Goal: Task Accomplishment & Management: Complete application form

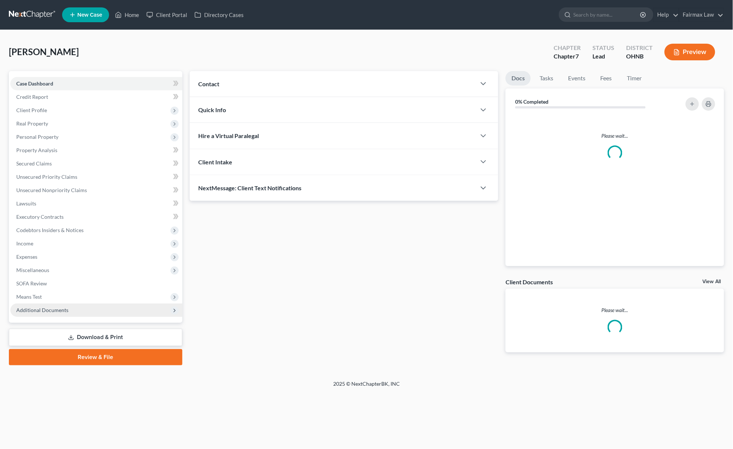
click at [72, 303] on span "Additional Documents" at bounding box center [96, 309] width 172 height 13
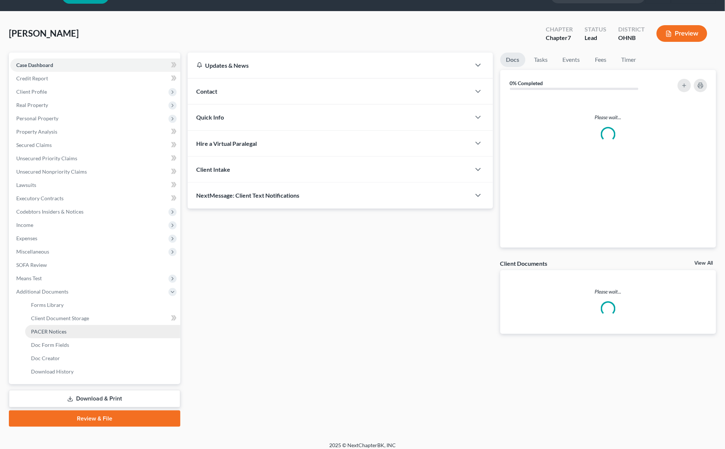
scroll to position [24, 0]
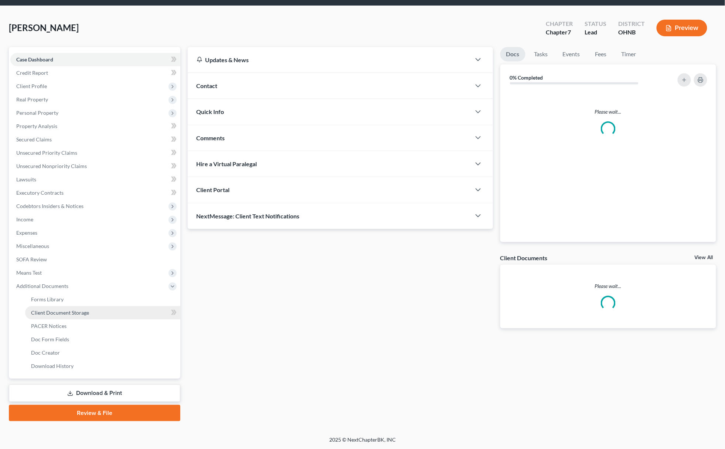
click at [88, 312] on link "Client Document Storage" at bounding box center [102, 312] width 155 height 13
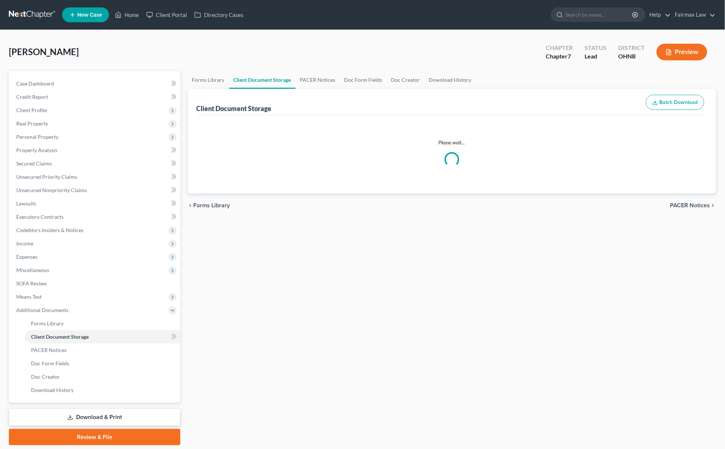
select select "5"
select select "24"
select select "16"
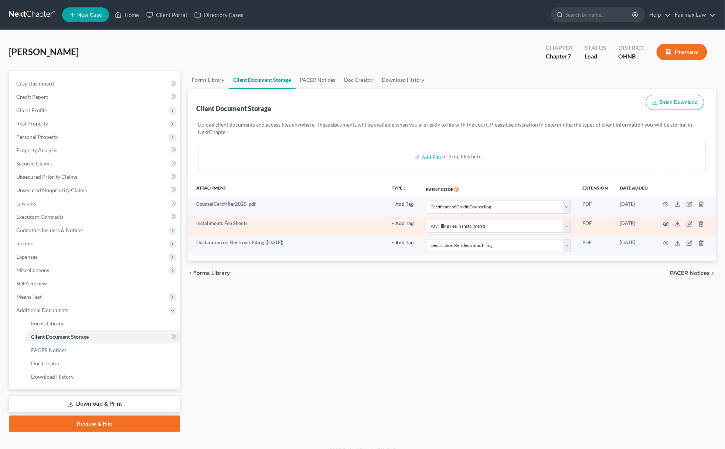
click at [666, 221] on icon "button" at bounding box center [667, 223] width 6 height 4
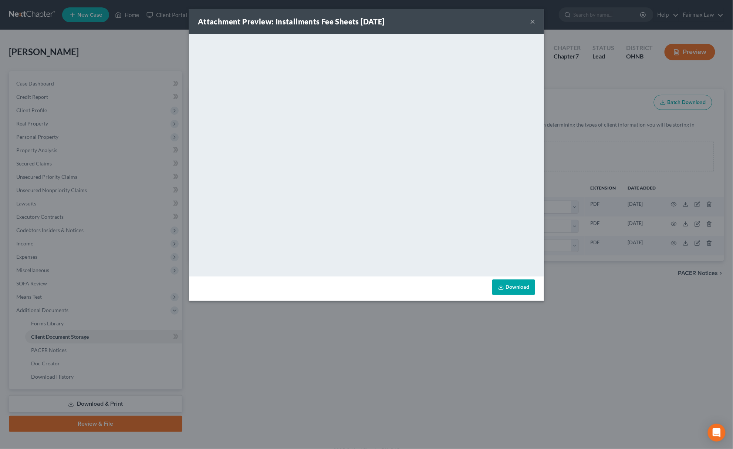
click at [453, 361] on div "Attachment Preview: Installments Fee Sheets 08/18/2025 × <object ng-attr-data='…" at bounding box center [366, 224] width 733 height 449
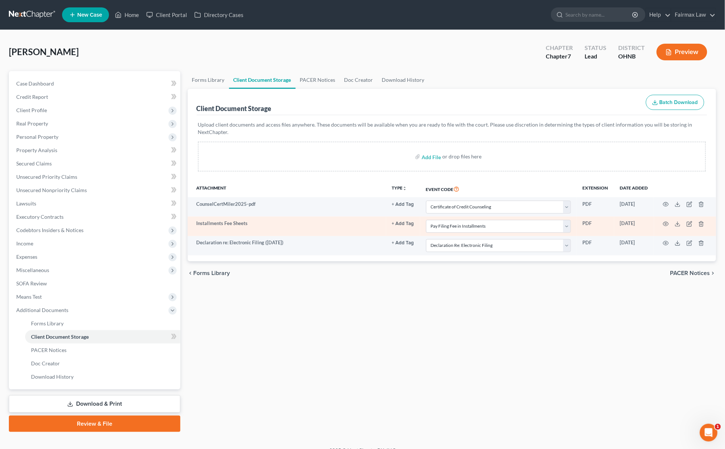
click at [705, 223] on td at bounding box center [685, 225] width 62 height 19
click at [699, 224] on icon "button" at bounding box center [702, 224] width 6 height 6
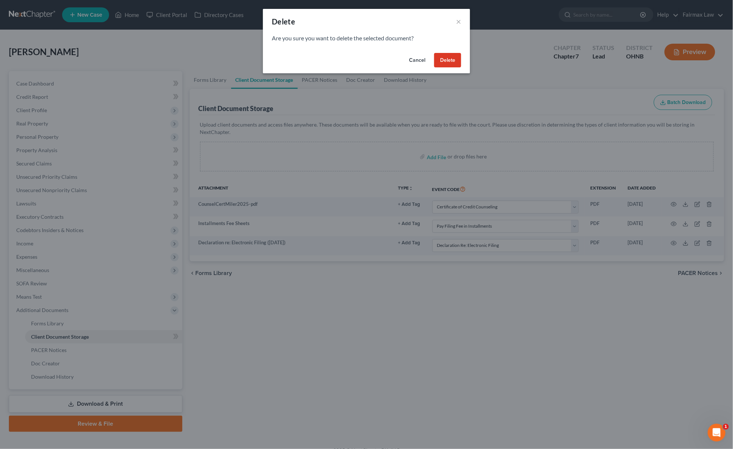
click at [447, 51] on div "Cancel Delete" at bounding box center [366, 62] width 207 height 24
click at [450, 54] on button "Delete" at bounding box center [447, 60] width 27 height 15
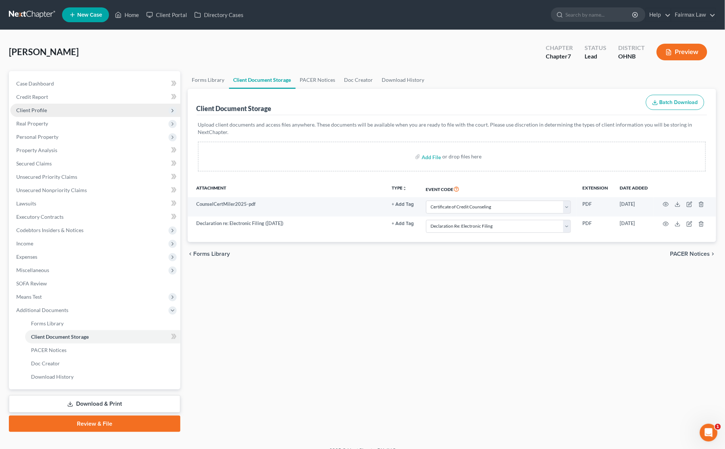
click at [57, 104] on span "Client Profile" at bounding box center [95, 110] width 170 height 13
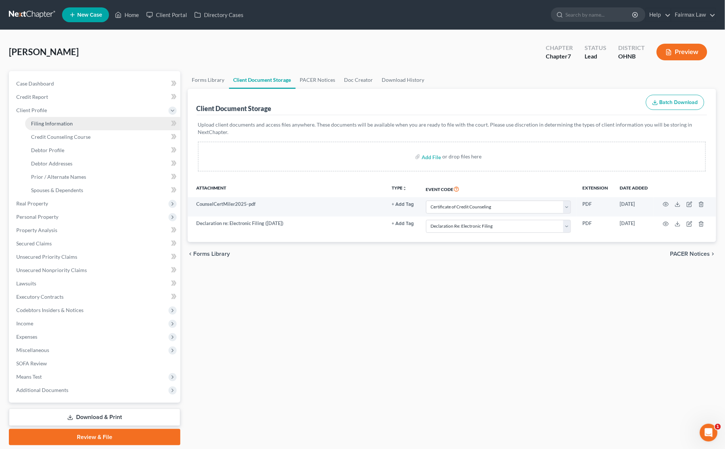
click at [58, 122] on span "Filing Information" at bounding box center [52, 123] width 42 height 6
select select "1"
select select "0"
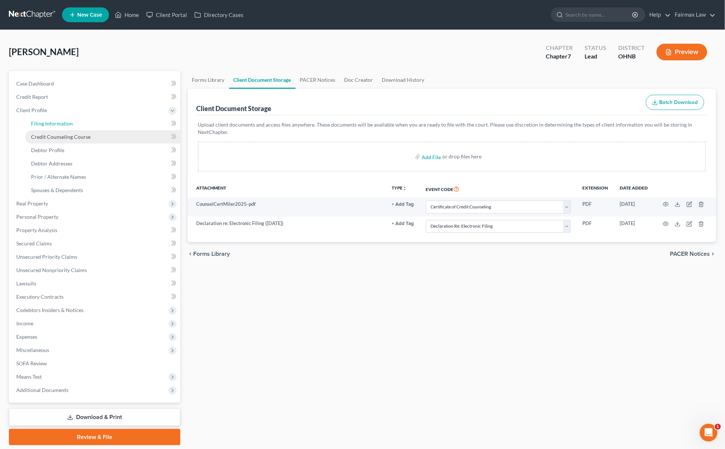
select select "36"
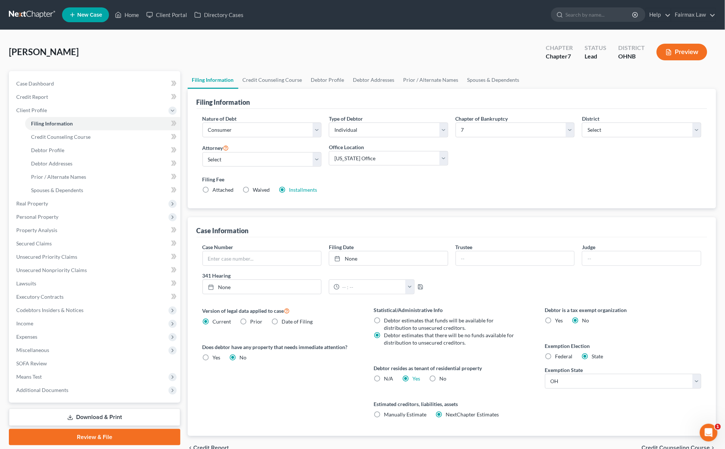
click at [303, 193] on label "Installments Installments" at bounding box center [304, 189] width 28 height 7
click at [297, 191] on input "Installments Installments" at bounding box center [294, 188] width 5 height 5
click at [320, 186] on div "Filing Fee Attached Waived Waived Installments Installments" at bounding box center [453, 184] width 500 height 18
click at [310, 190] on link "Installments" at bounding box center [304, 189] width 28 height 6
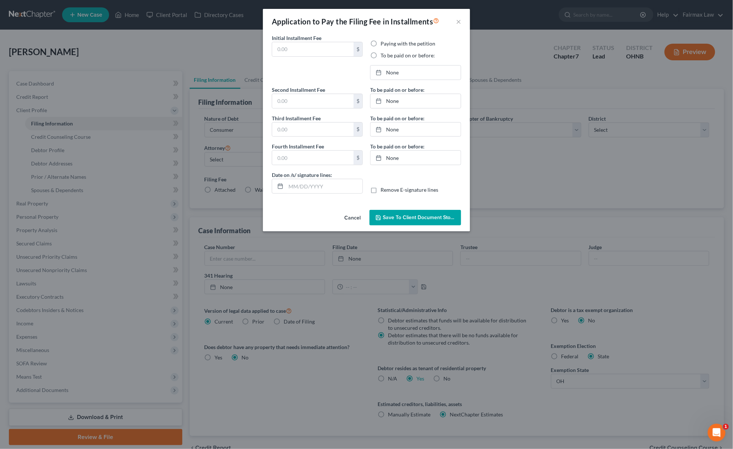
type input "84.50"
radio input "true"
type input "9/18/2025"
type input "84.50"
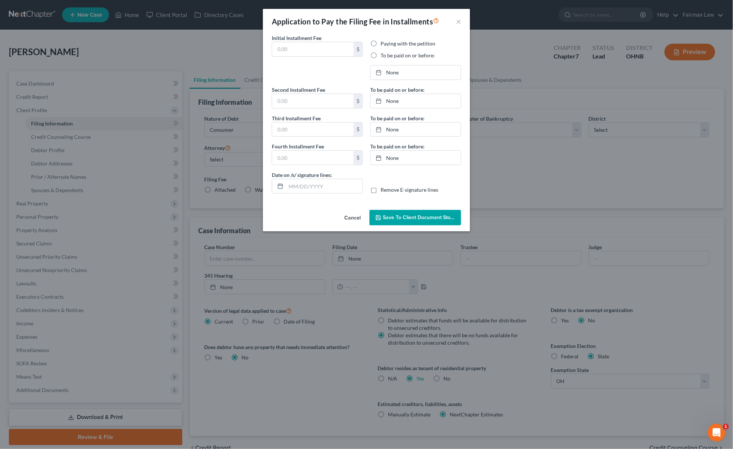
type input "84.50"
type input "[DATE]"
click at [409, 72] on link "9/18/2025" at bounding box center [416, 72] width 90 height 14
drag, startPoint x: 439, startPoint y: 157, endPoint x: 429, endPoint y: 150, distance: 12.5
click at [395, 100] on link "10/17/2025" at bounding box center [416, 101] width 90 height 14
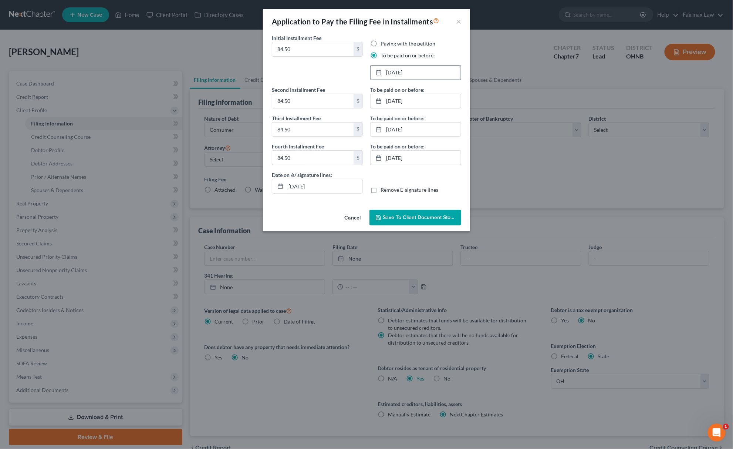
click at [401, 122] on label "To be paid on or before:" at bounding box center [397, 118] width 54 height 8
click at [400, 129] on link "11/18/2025" at bounding box center [416, 129] width 90 height 14
drag, startPoint x: 419, startPoint y: 227, endPoint x: 422, endPoint y: 213, distance: 14.3
click at [410, 156] on link "12/15/2025" at bounding box center [416, 157] width 90 height 14
drag, startPoint x: 318, startPoint y: 186, endPoint x: 240, endPoint y: 186, distance: 78.4
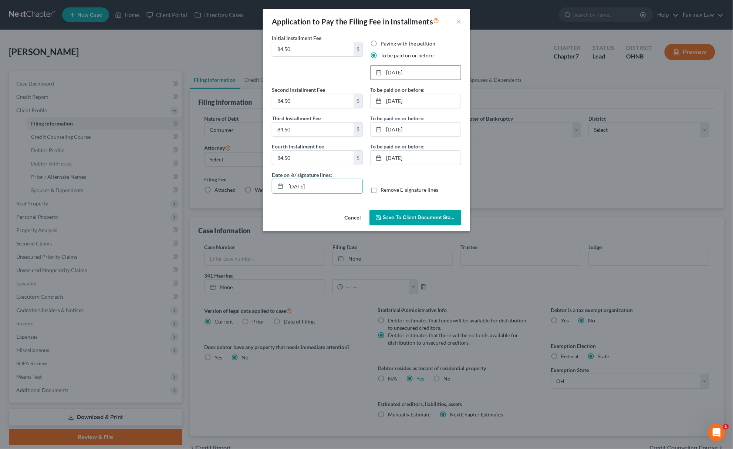
click at [240, 186] on div "Application to Pay the Filing Fee in Installments × Initial Installment Fee 84.…" at bounding box center [366, 224] width 733 height 449
click at [399, 214] on button "Save to Client Document Storage" at bounding box center [415, 218] width 92 height 16
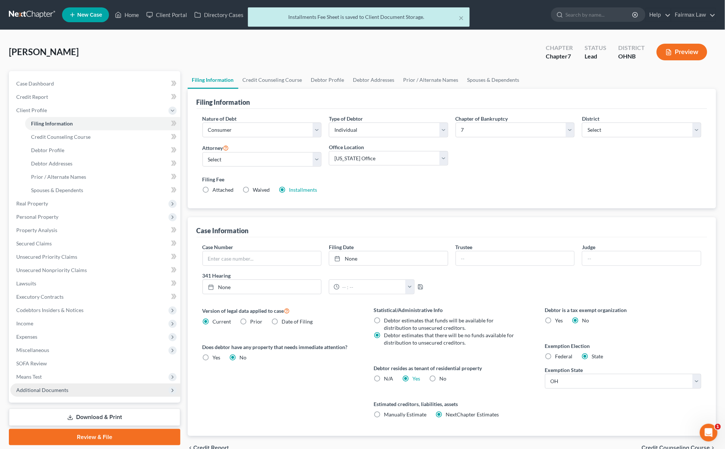
click at [60, 388] on span "Additional Documents" at bounding box center [42, 389] width 52 height 6
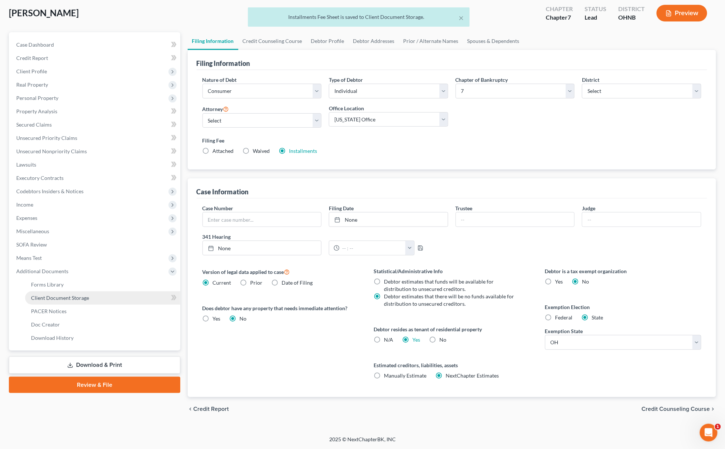
click at [88, 300] on link "Client Document Storage" at bounding box center [102, 297] width 155 height 13
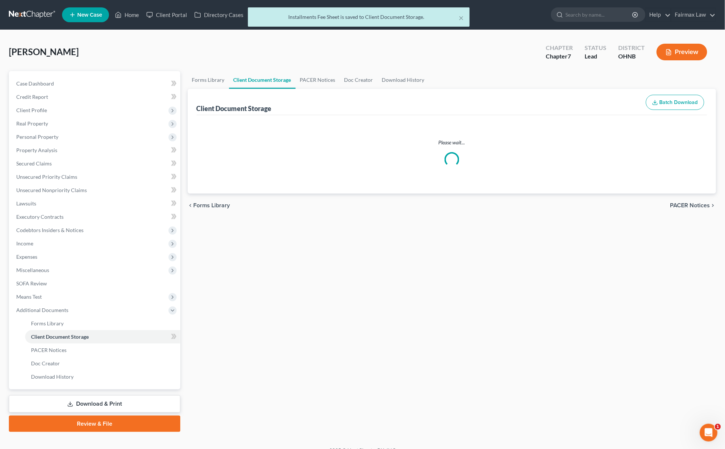
select select "5"
select select "16"
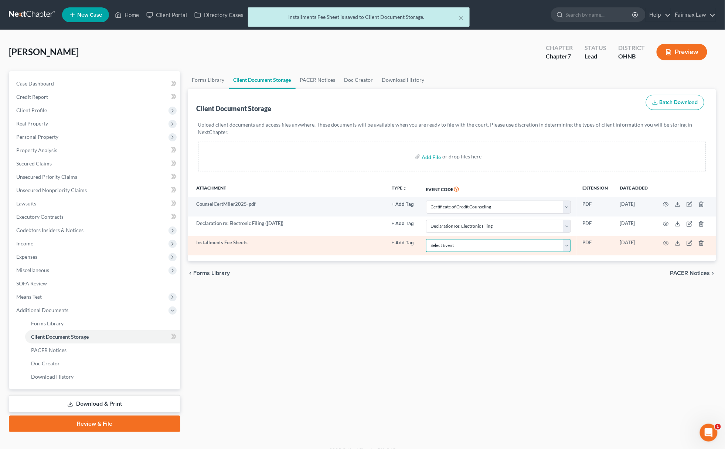
click at [445, 248] on select "Select Event 20 Largest Unsecured Creditors Amended List of Creditors (Fee) Ame…" at bounding box center [498, 245] width 145 height 13
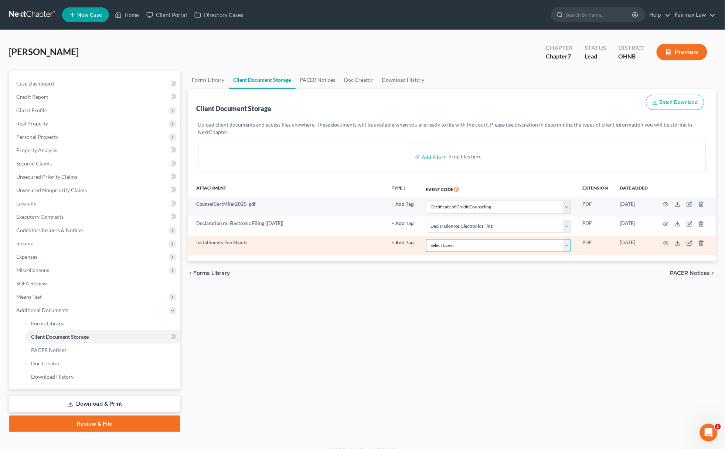
select select "24"
click at [426, 239] on select "Select Event 20 Largest Unsecured Creditors Amended List of Creditors (Fee) Ame…" at bounding box center [498, 245] width 145 height 13
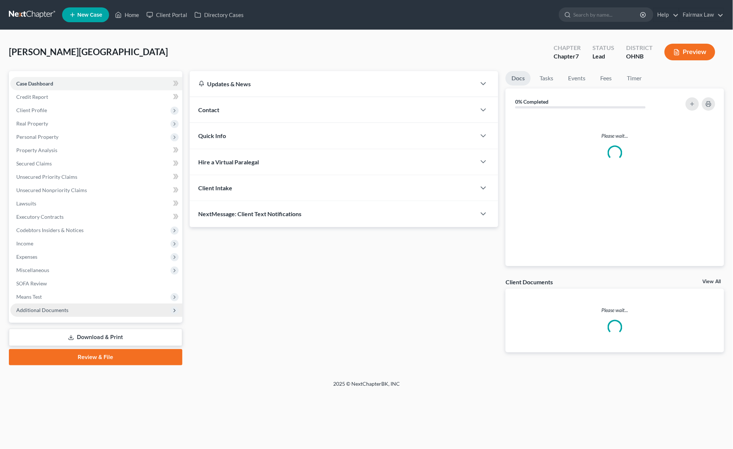
click at [39, 315] on span "Additional Documents" at bounding box center [96, 309] width 172 height 13
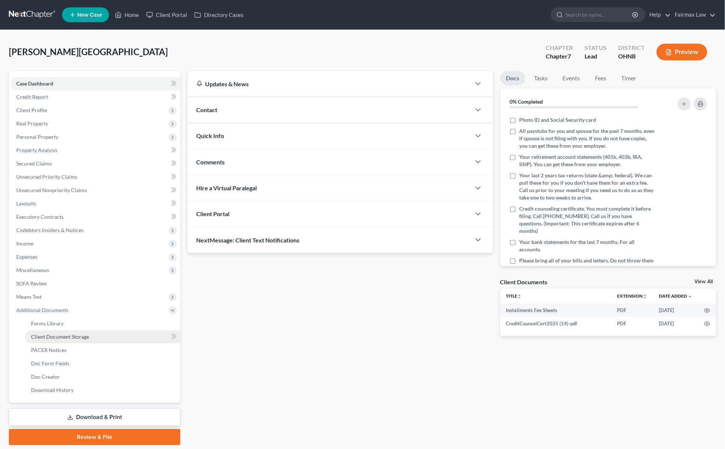
click at [96, 334] on link "Client Document Storage" at bounding box center [102, 336] width 155 height 13
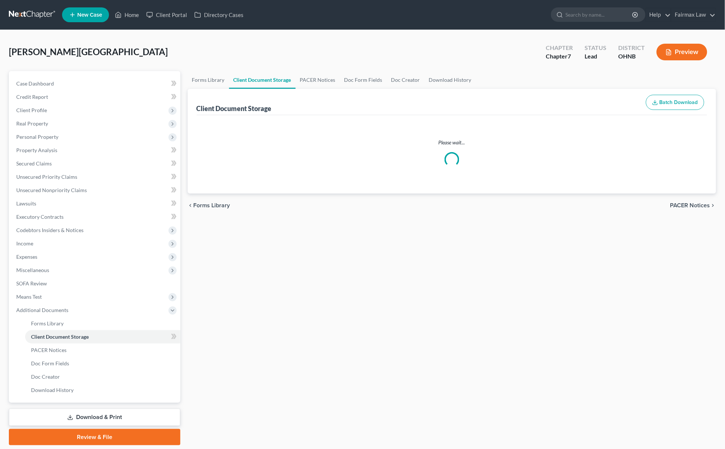
select select "5"
select select "24"
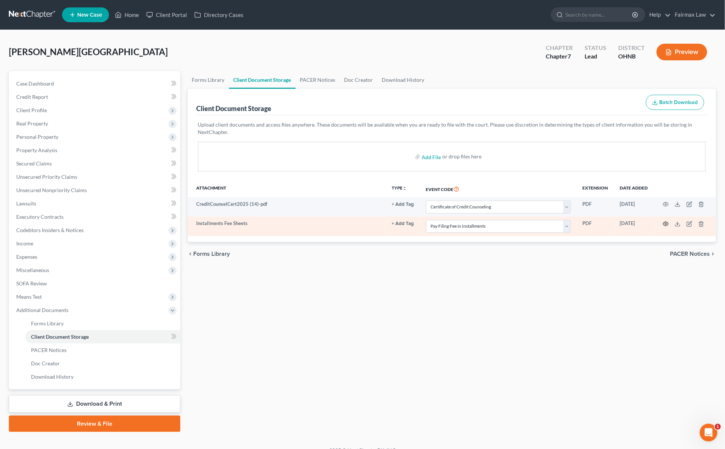
click at [667, 226] on icon "button" at bounding box center [666, 224] width 6 height 6
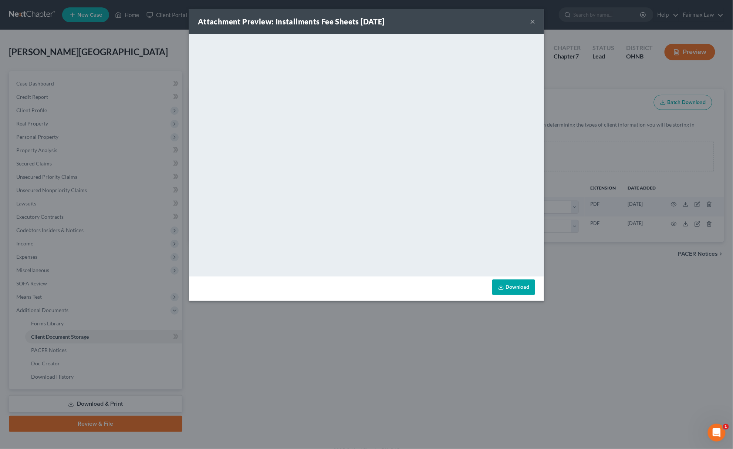
click at [428, 366] on div "Attachment Preview: Installments Fee Sheets 08/15/2025 × <object ng-attr-data='…" at bounding box center [366, 224] width 733 height 449
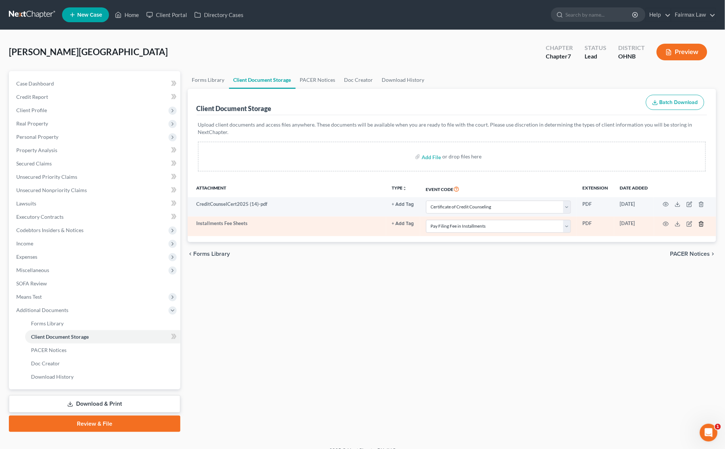
click at [703, 222] on icon "button" at bounding box center [701, 223] width 3 height 5
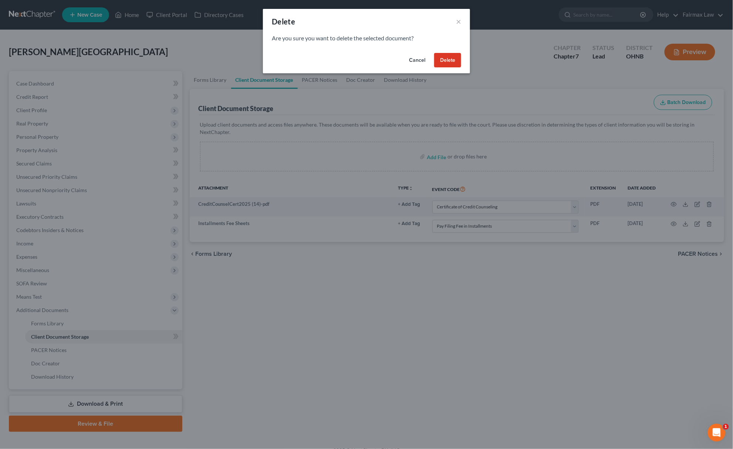
click at [442, 60] on button "Delete" at bounding box center [447, 60] width 27 height 15
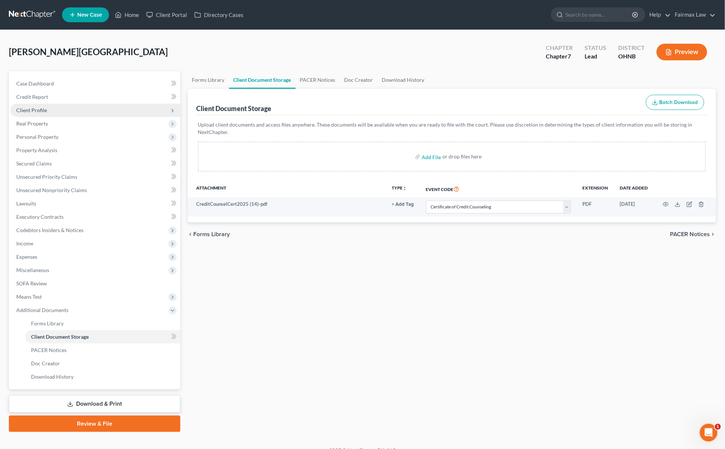
click at [45, 110] on span "Client Profile" at bounding box center [31, 110] width 31 height 6
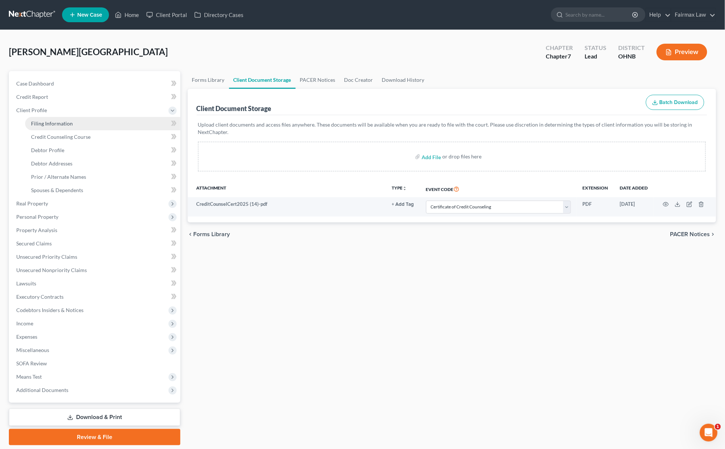
click at [45, 118] on link "Filing Information" at bounding box center [102, 123] width 155 height 13
select select "1"
select select "0"
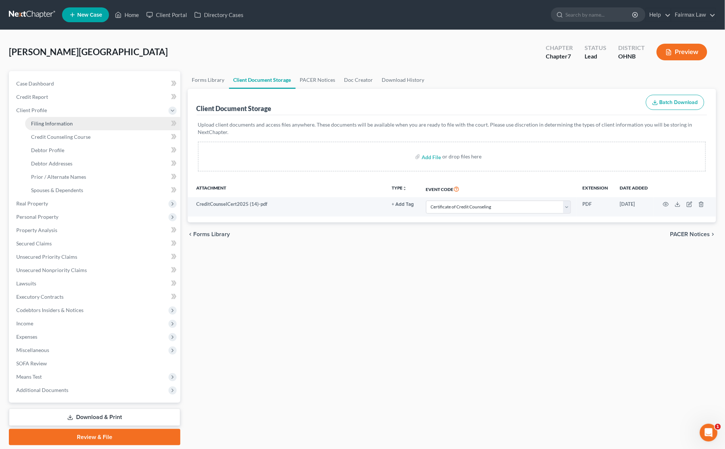
select select "36"
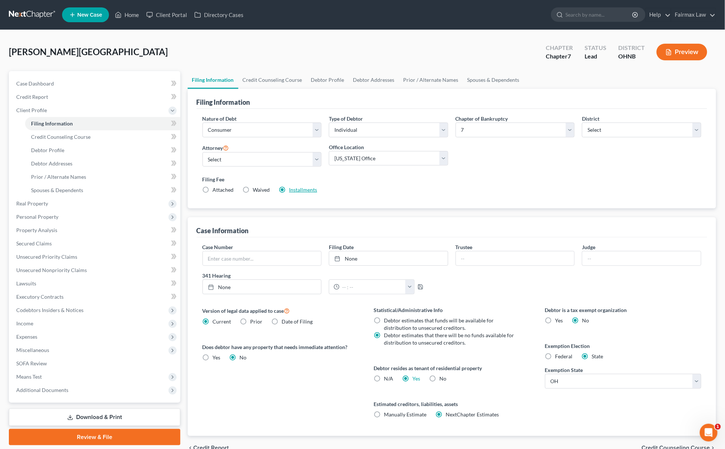
click at [312, 190] on link "Installments" at bounding box center [304, 189] width 28 height 6
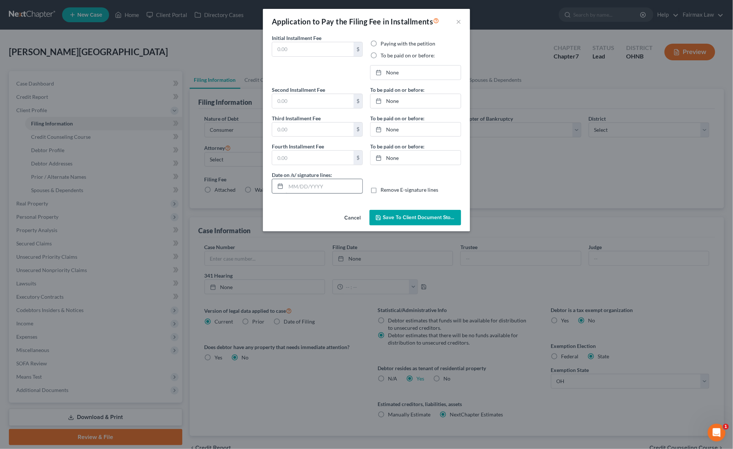
type input "84.50"
radio input "true"
type input "84.50"
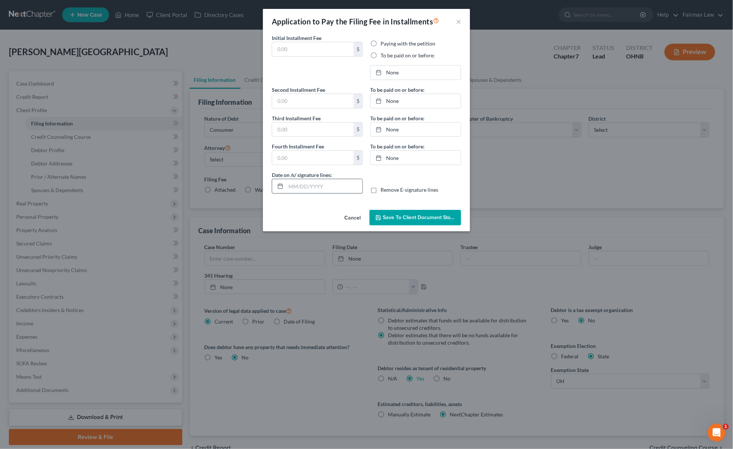
type input "[DATE]"
drag, startPoint x: 391, startPoint y: 69, endPoint x: 394, endPoint y: 76, distance: 7.8
click at [393, 74] on link "9/15/2025" at bounding box center [416, 72] width 90 height 14
click at [398, 102] on link "10/15/2025" at bounding box center [416, 101] width 90 height 14
click at [407, 128] on link "11/14/2025" at bounding box center [416, 129] width 90 height 14
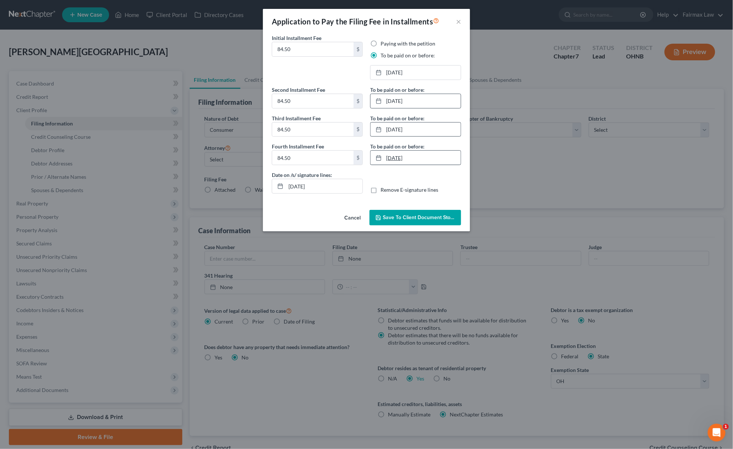
click at [419, 159] on link "12/12/2025" at bounding box center [416, 157] width 90 height 14
click at [410, 160] on link "12/17/2025" at bounding box center [416, 157] width 90 height 14
drag, startPoint x: 345, startPoint y: 185, endPoint x: 166, endPoint y: 175, distance: 179.3
click at [166, 175] on div "Application to Pay the Filing Fee in Installments × Initial Installment Fee 84.…" at bounding box center [366, 224] width 733 height 449
click at [442, 226] on div "Cancel Save to Client Document Storage" at bounding box center [366, 219] width 207 height 24
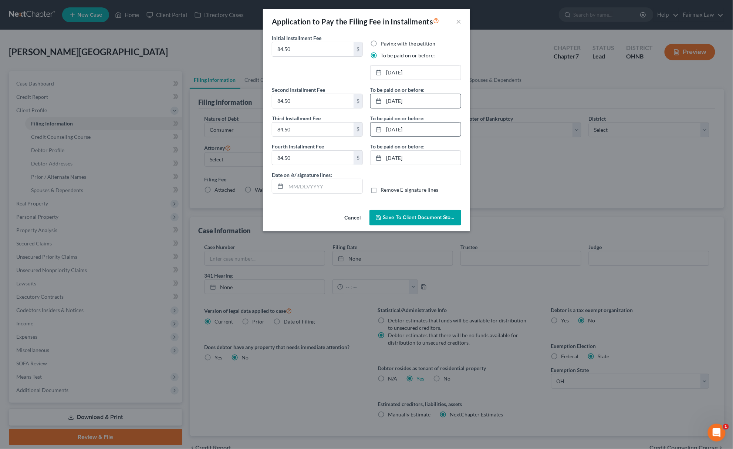
click at [442, 222] on button "Save to Client Document Storage" at bounding box center [415, 218] width 92 height 16
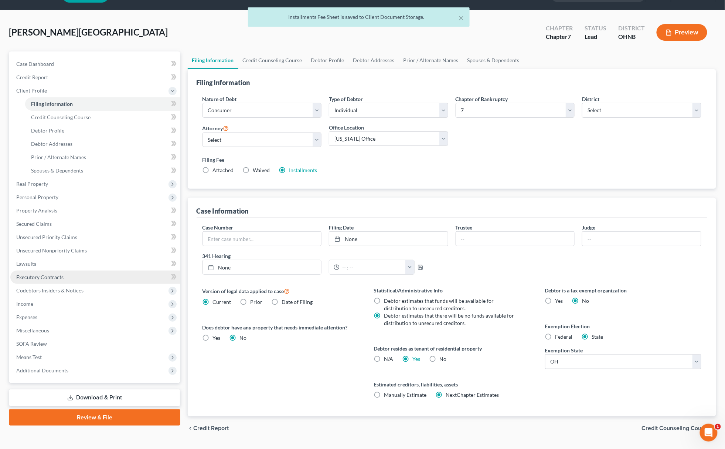
scroll to position [39, 0]
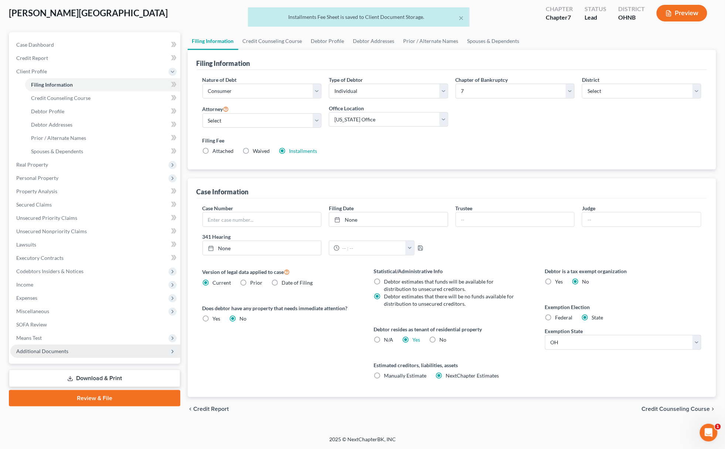
click at [91, 351] on span "Additional Documents" at bounding box center [95, 350] width 170 height 13
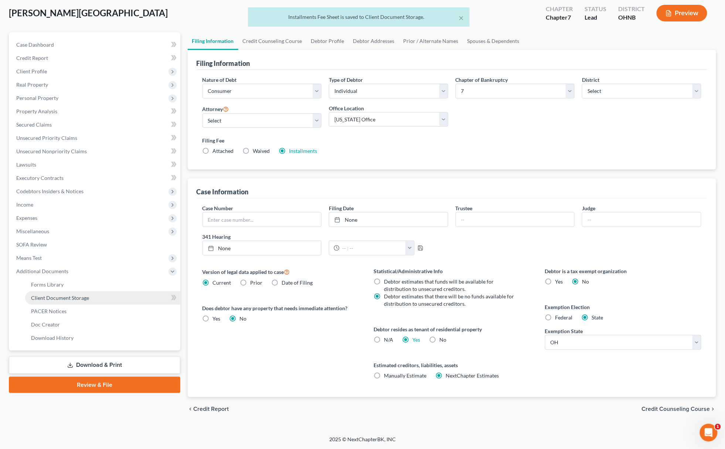
click at [109, 297] on link "Client Document Storage" at bounding box center [102, 297] width 155 height 13
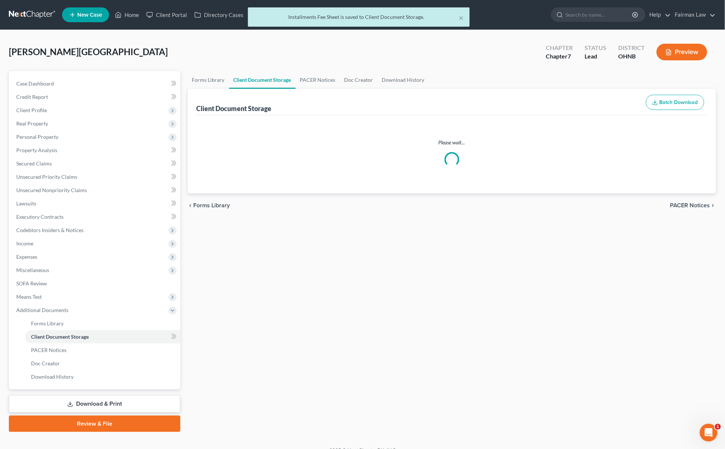
select select "5"
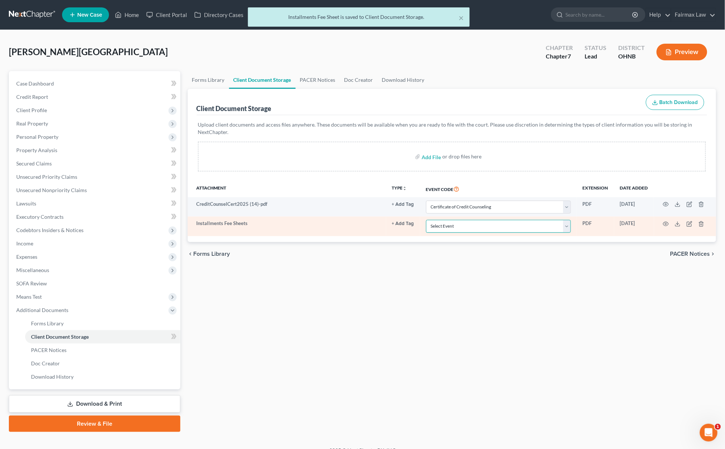
click at [459, 230] on select "Select Event 20 Largest Unsecured Creditors Amended List of Creditors (Fee) Ame…" at bounding box center [498, 226] width 145 height 13
select select "24"
click at [426, 220] on select "Select Event 20 Largest Unsecured Creditors Amended List of Creditors (Fee) Ame…" at bounding box center [498, 226] width 145 height 13
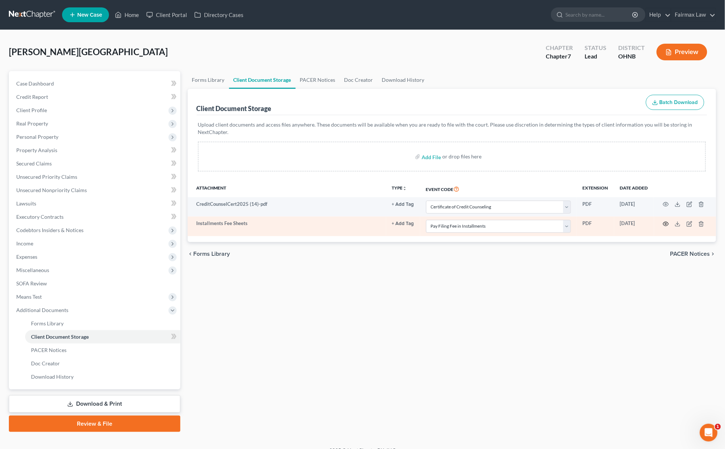
click at [669, 224] on icon "button" at bounding box center [666, 224] width 6 height 6
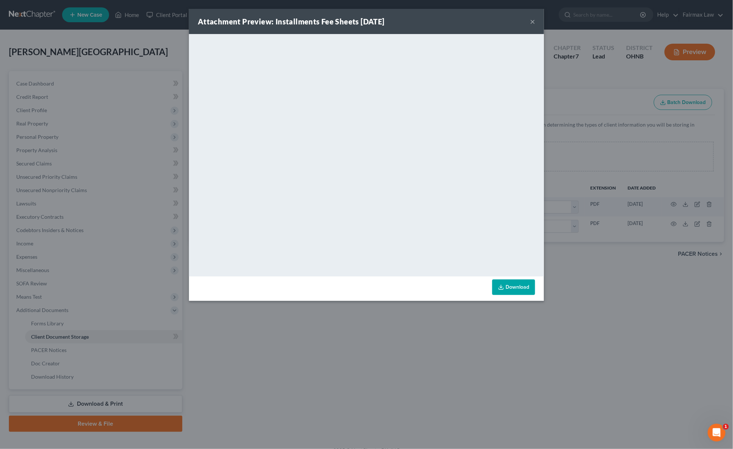
click at [341, 345] on div "Attachment Preview: Installments Fee Sheets 08/19/2025 × <object ng-attr-data='…" at bounding box center [366, 224] width 733 height 449
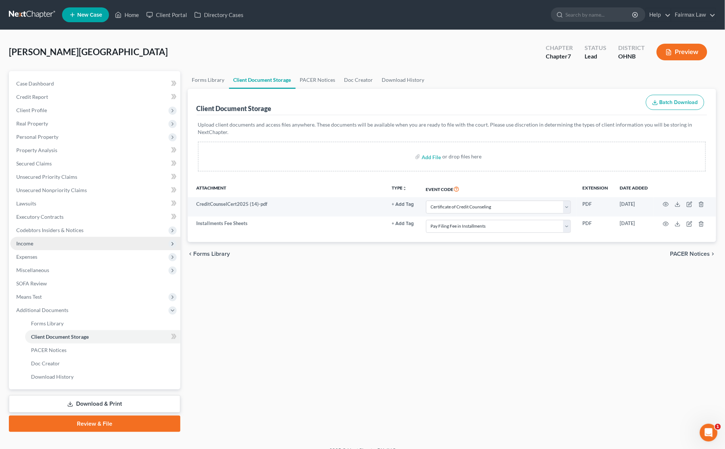
click at [84, 240] on span "Income" at bounding box center [95, 243] width 170 height 13
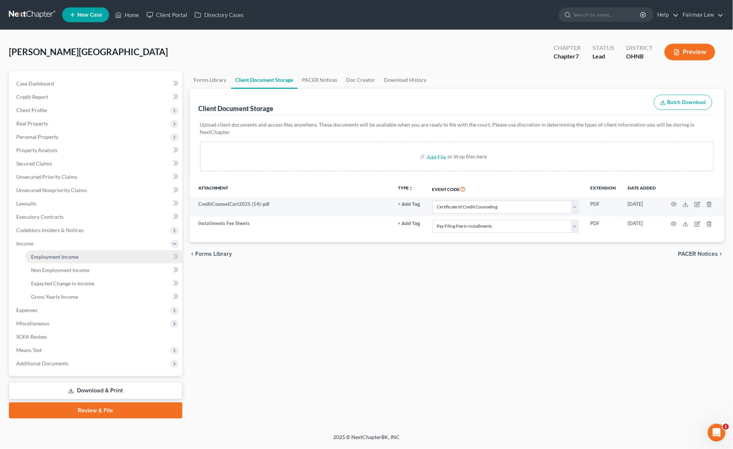
click at [58, 259] on link "Employment Income" at bounding box center [103, 256] width 157 height 13
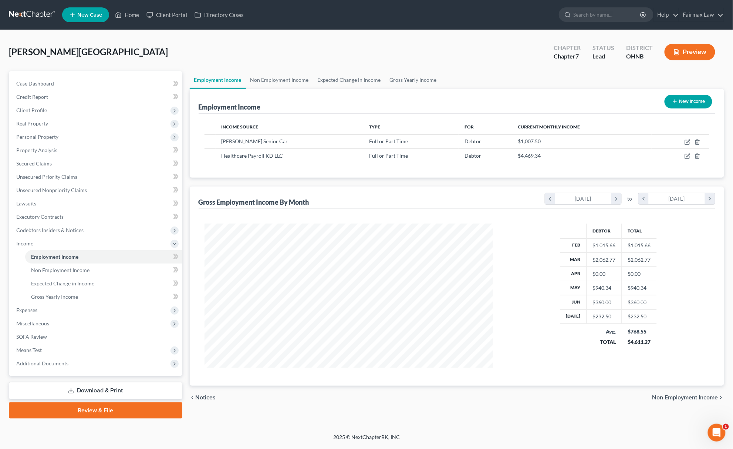
scroll to position [144, 303]
click at [689, 143] on icon "button" at bounding box center [687, 142] width 6 height 6
select select "0"
select select "36"
select select "3"
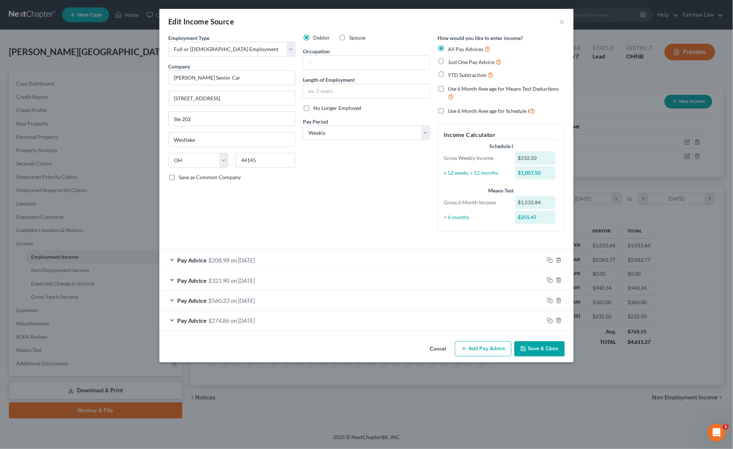
click at [528, 346] on button "Save & Close" at bounding box center [539, 349] width 50 height 16
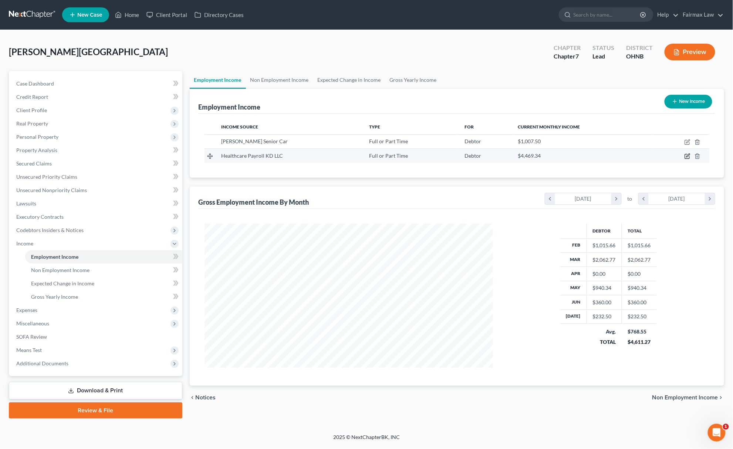
click at [687, 154] on icon "button" at bounding box center [687, 156] width 4 height 4
select select "0"
select select "36"
select select "2"
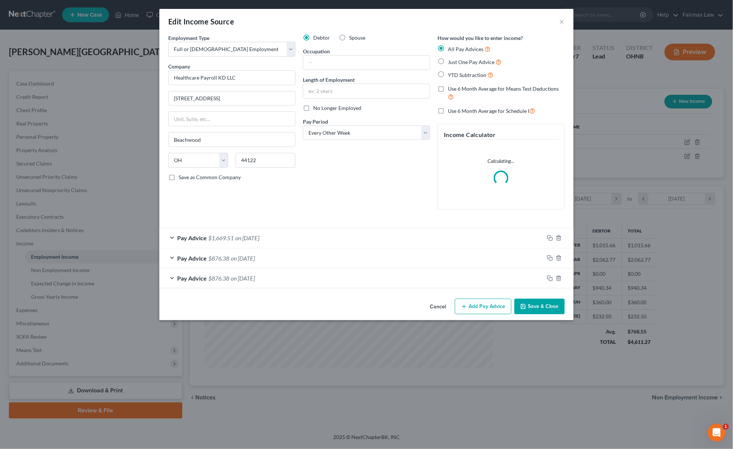
click at [537, 308] on button "Save & Close" at bounding box center [539, 306] width 50 height 16
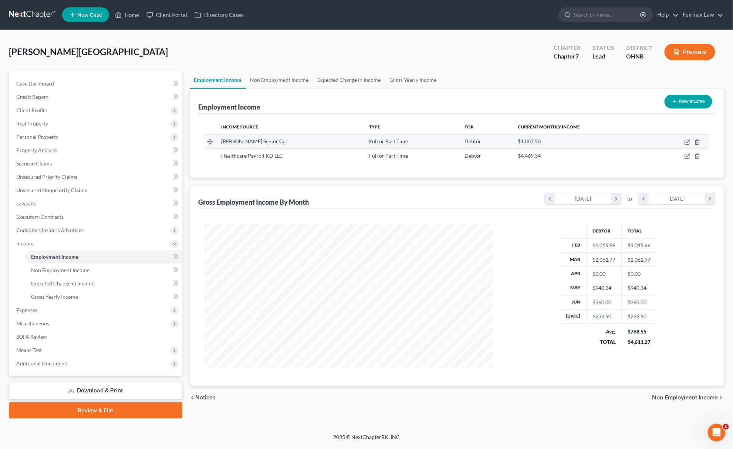
click at [691, 139] on td at bounding box center [681, 141] width 58 height 14
click at [690, 141] on icon "button" at bounding box center [687, 140] width 3 height 3
select select "0"
select select "36"
select select "3"
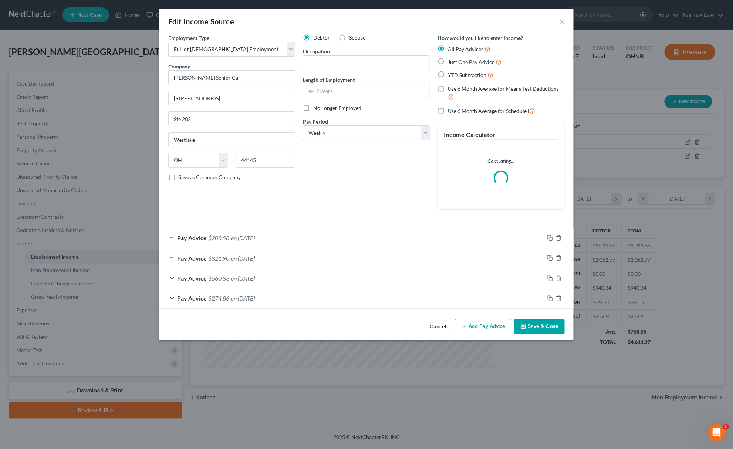
click at [549, 326] on button "Save & Close" at bounding box center [539, 327] width 50 height 16
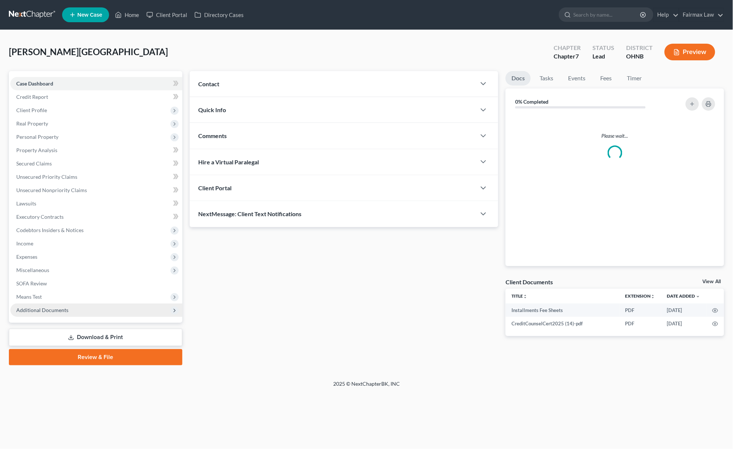
click at [111, 311] on span "Additional Documents" at bounding box center [96, 309] width 172 height 13
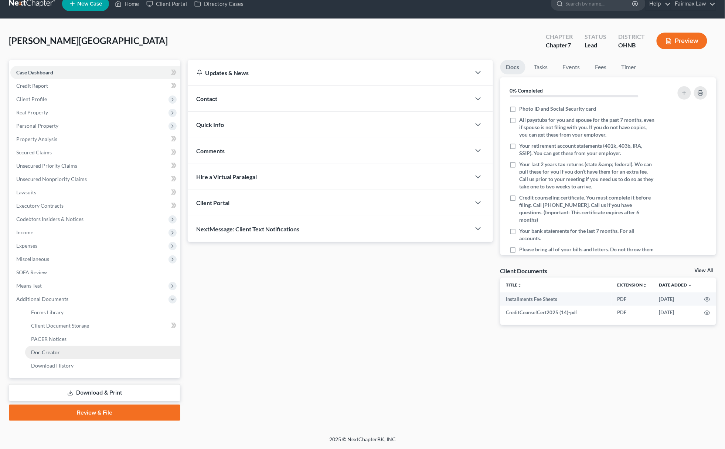
scroll to position [11, 0]
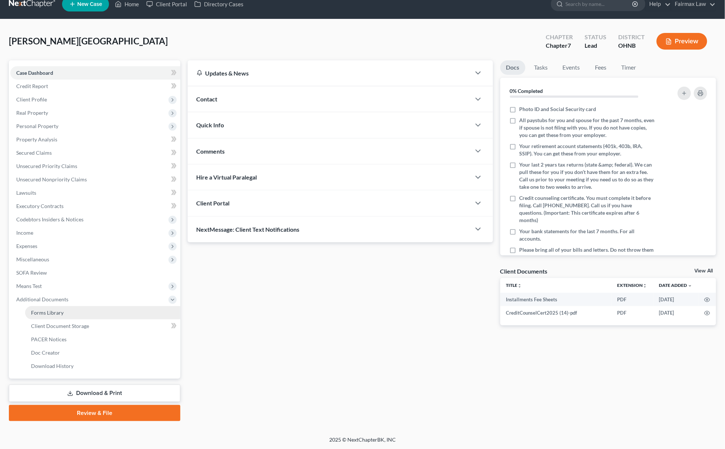
click at [88, 313] on link "Forms Library" at bounding box center [102, 312] width 155 height 13
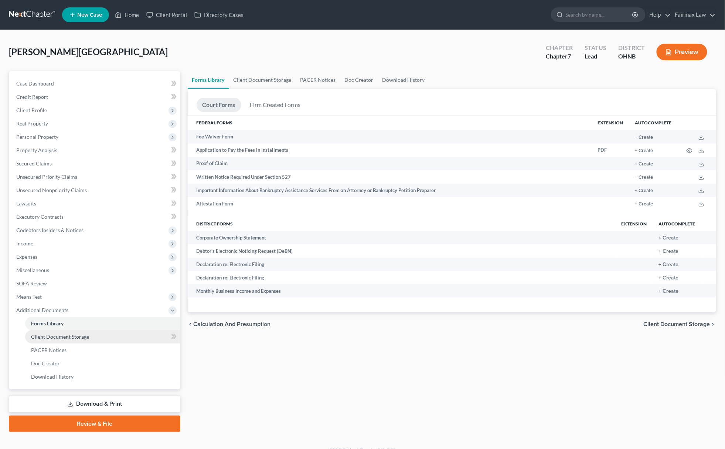
click at [91, 336] on link "Client Document Storage" at bounding box center [102, 336] width 155 height 13
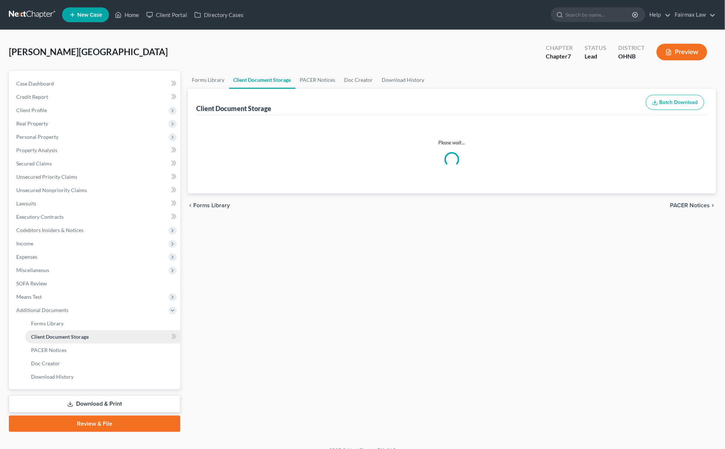
select select "5"
select select "24"
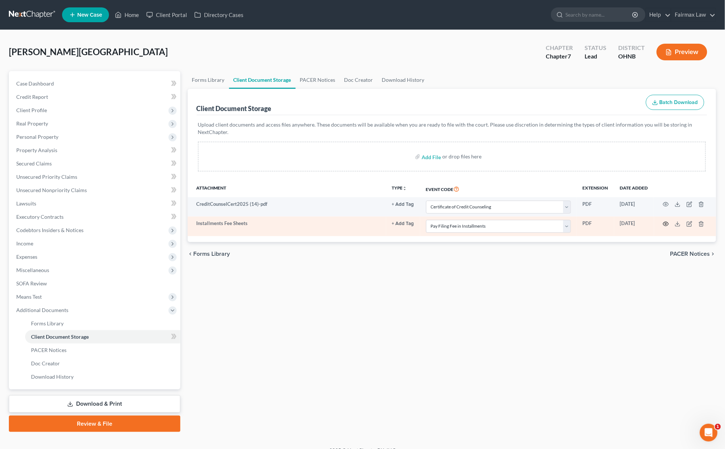
click at [666, 221] on icon "button" at bounding box center [667, 223] width 6 height 4
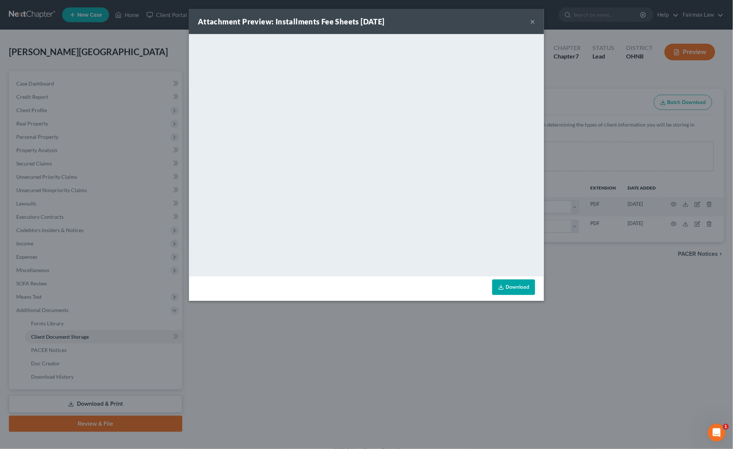
drag, startPoint x: 423, startPoint y: 358, endPoint x: 412, endPoint y: 275, distance: 83.3
click at [420, 343] on div "Attachment Preview: Installments Fee Sheets 08/19/2025 × <object ng-attr-data='…" at bounding box center [366, 224] width 733 height 449
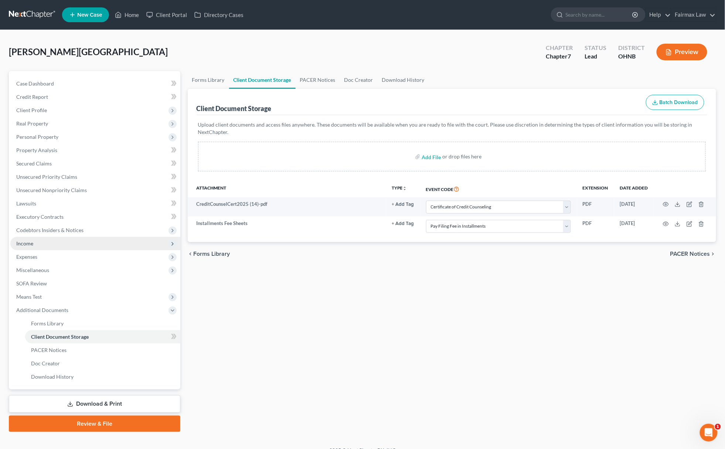
click at [67, 243] on span "Income" at bounding box center [95, 243] width 170 height 13
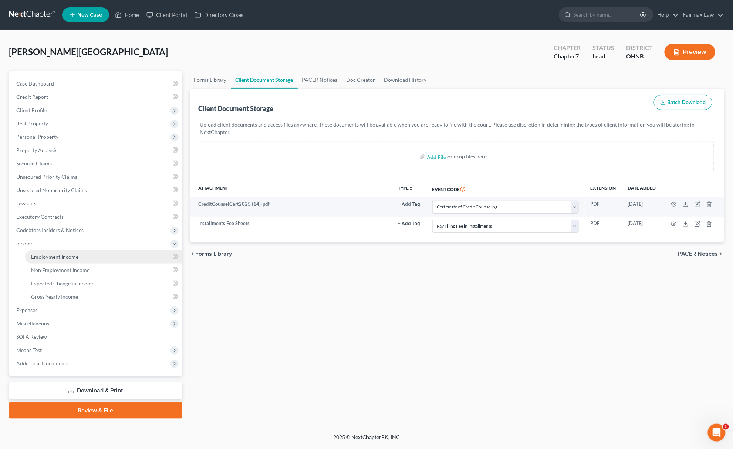
click at [71, 254] on span "Employment Income" at bounding box center [54, 256] width 47 height 6
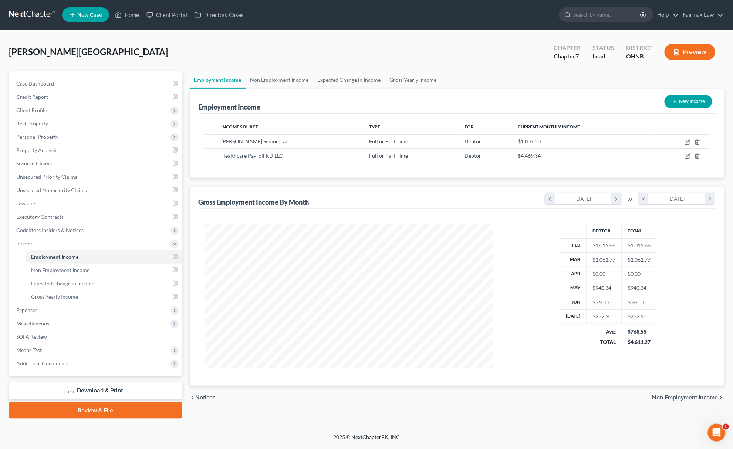
scroll to position [144, 303]
click at [688, 139] on icon "button" at bounding box center [687, 142] width 6 height 6
select select "0"
select select "36"
select select "3"
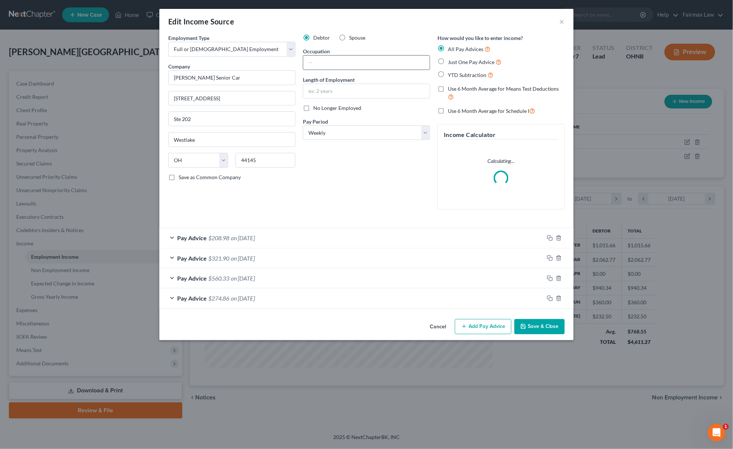
click at [362, 65] on input "text" at bounding box center [366, 62] width 126 height 14
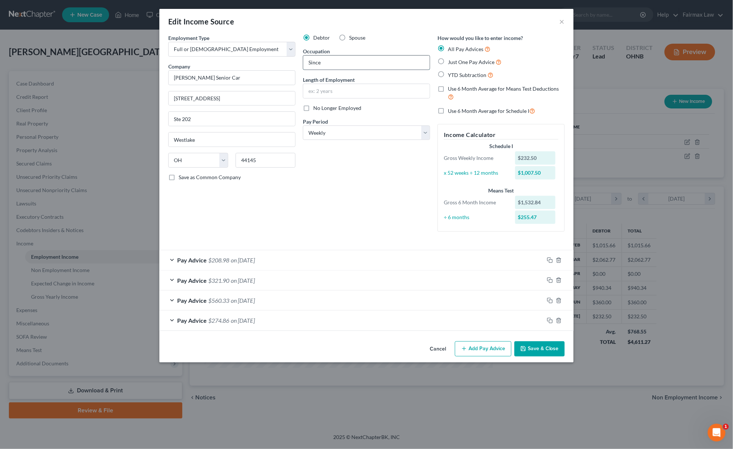
type input "Since May 2025"
click at [541, 355] on button "Save & Close" at bounding box center [539, 349] width 50 height 16
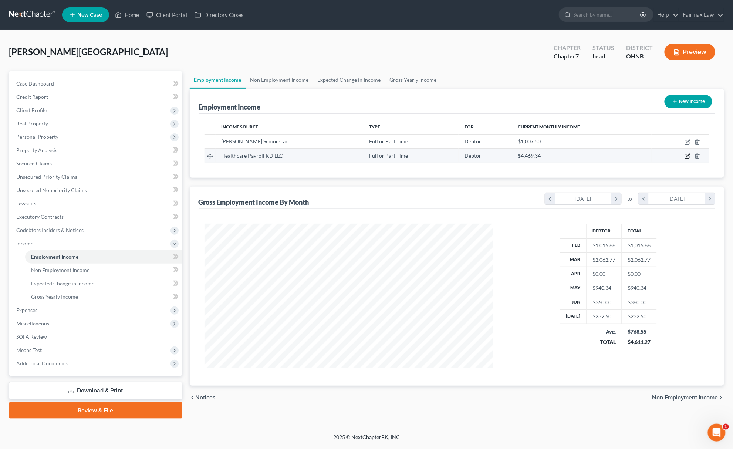
click at [686, 155] on icon "button" at bounding box center [687, 156] width 6 height 6
select select "0"
select select "36"
select select "2"
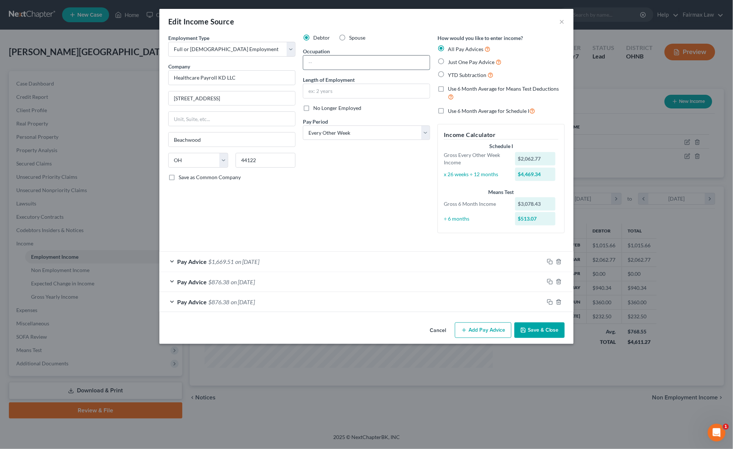
click at [348, 61] on input "text" at bounding box center [366, 62] width 126 height 14
type input "Since January 2025"
click at [543, 335] on button "Save & Close" at bounding box center [539, 330] width 50 height 16
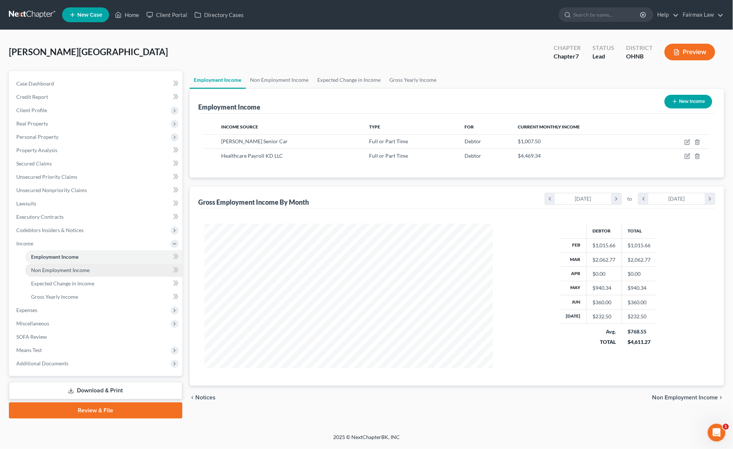
click at [57, 267] on span "Non Employment Income" at bounding box center [60, 270] width 58 height 6
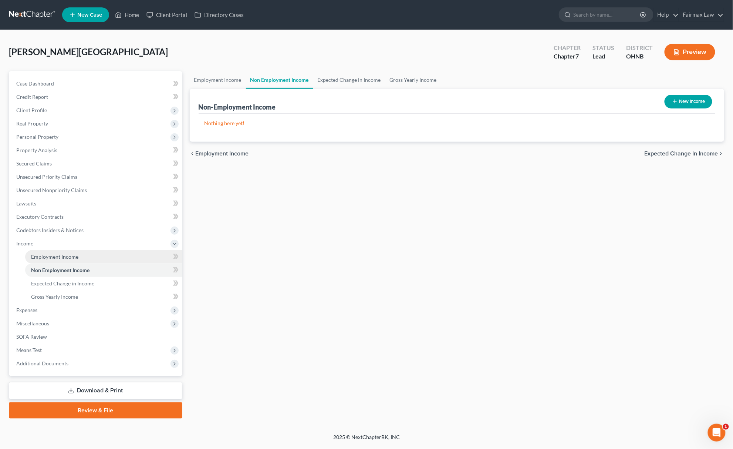
click at [63, 254] on span "Employment Income" at bounding box center [54, 256] width 47 height 6
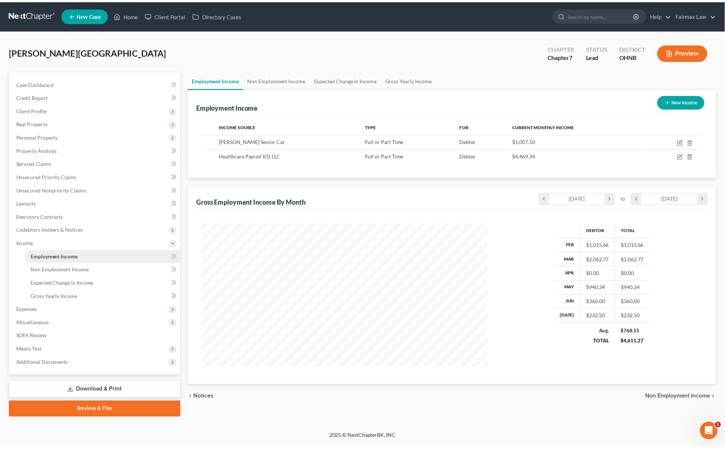
scroll to position [144, 303]
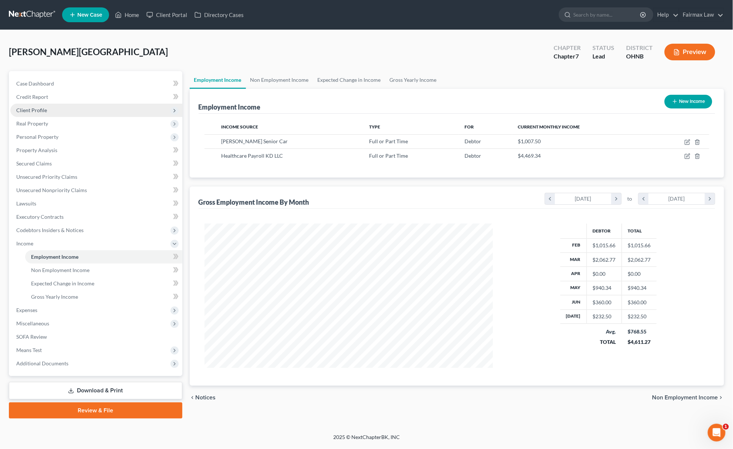
click at [27, 108] on span "Client Profile" at bounding box center [31, 110] width 31 height 6
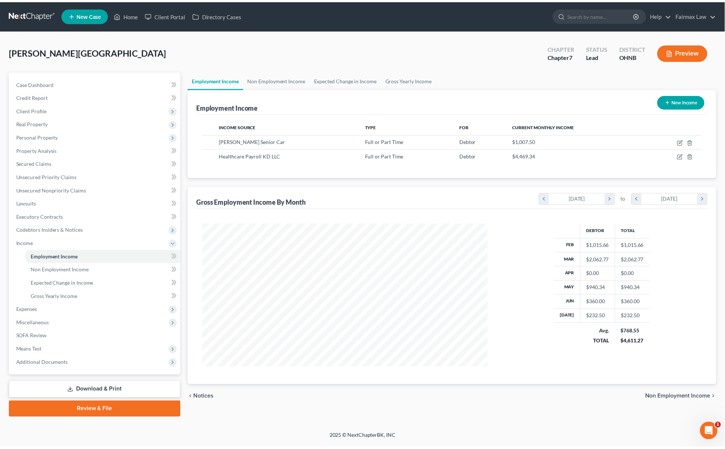
scroll to position [369630, 369473]
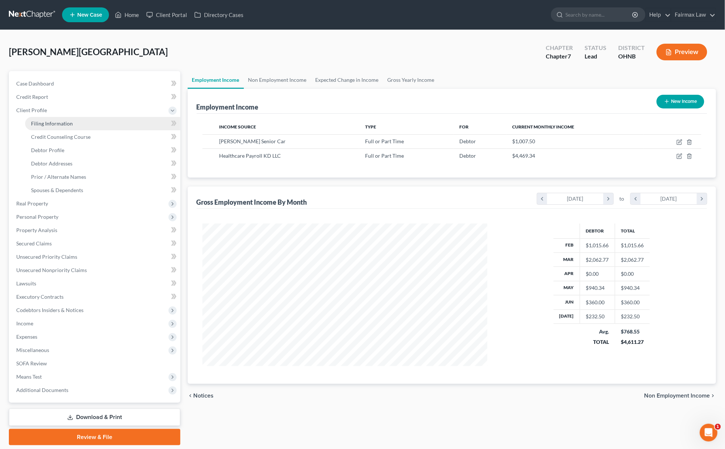
click at [28, 123] on link "Filing Information" at bounding box center [102, 123] width 155 height 13
select select "1"
select select "0"
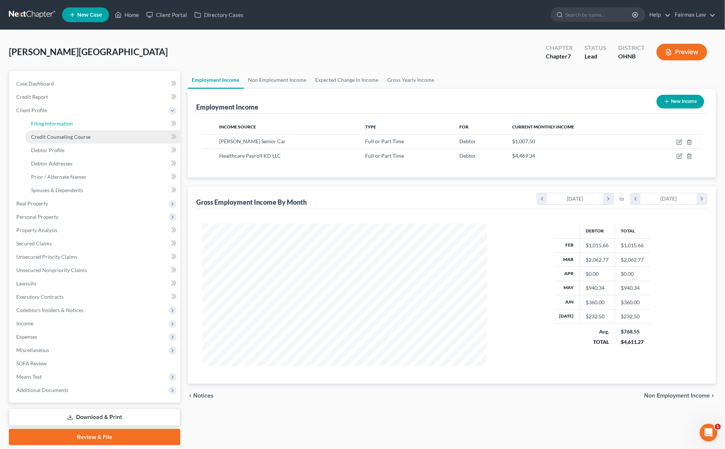
select select "36"
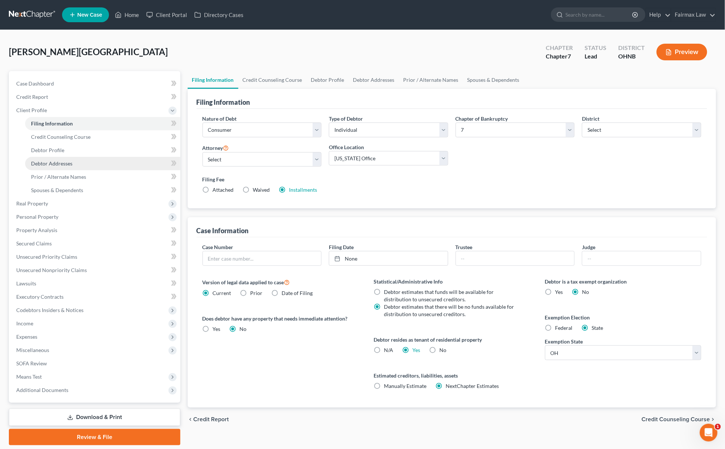
click at [58, 161] on span "Debtor Addresses" at bounding box center [51, 163] width 41 height 6
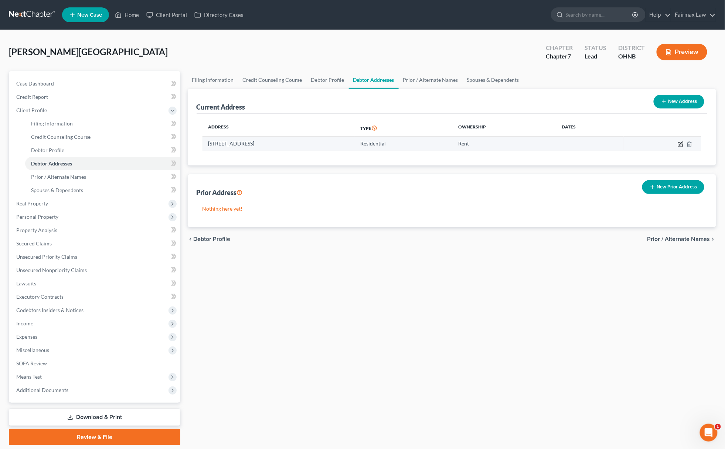
click at [681, 143] on icon "button" at bounding box center [681, 144] width 6 height 6
select select "36"
select select "0"
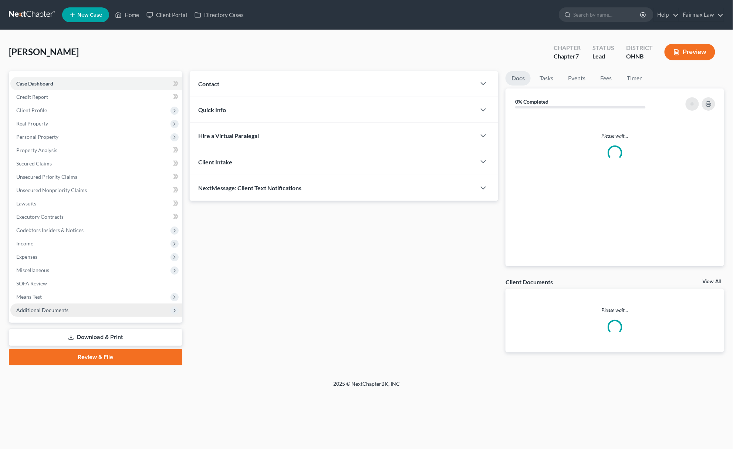
click at [83, 310] on span "Additional Documents" at bounding box center [96, 309] width 172 height 13
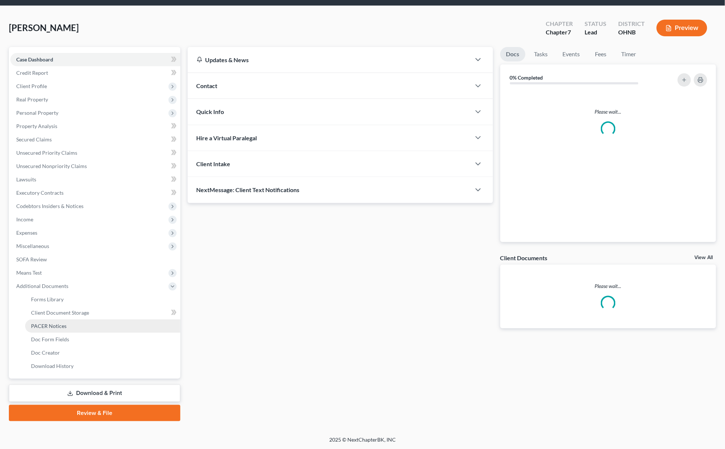
scroll to position [24, 0]
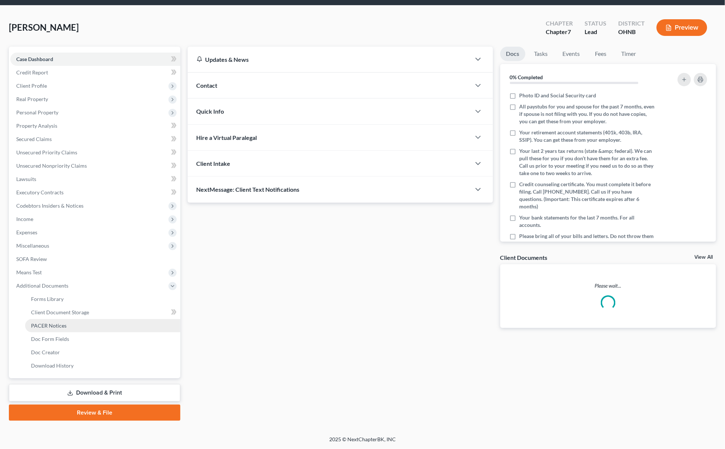
drag, startPoint x: 75, startPoint y: 325, endPoint x: 76, endPoint y: 329, distance: 4.3
click at [75, 325] on link "PACER Notices" at bounding box center [102, 325] width 155 height 13
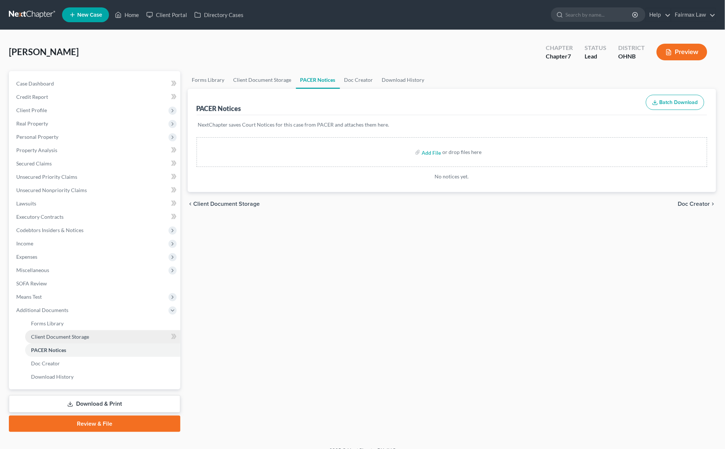
click at [83, 331] on link "Client Document Storage" at bounding box center [102, 336] width 155 height 13
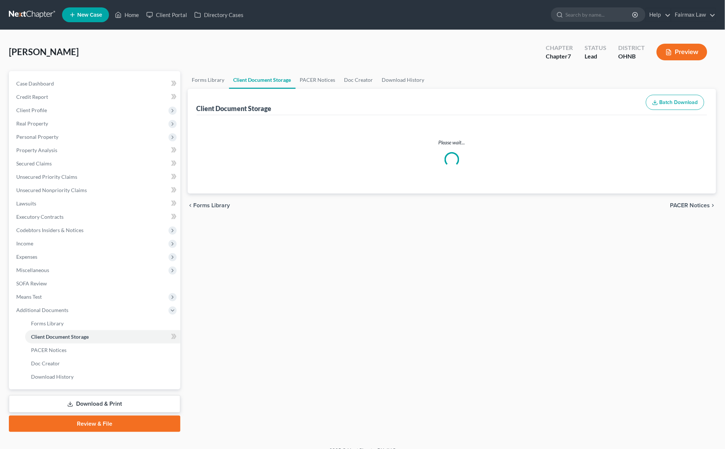
select select "5"
select select "24"
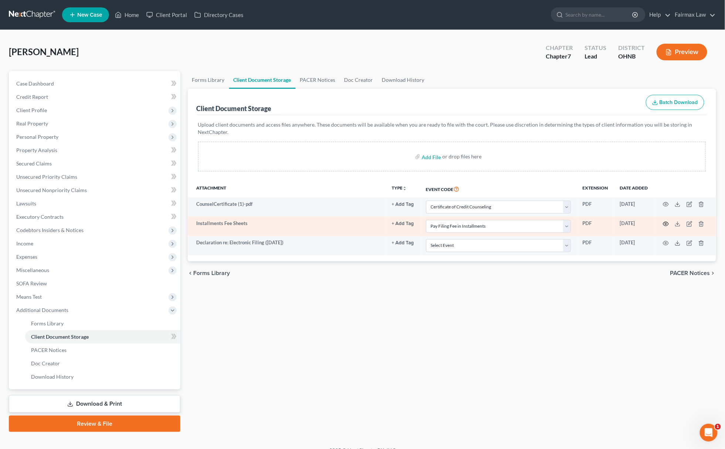
click at [662, 222] on td at bounding box center [685, 225] width 62 height 19
click at [665, 222] on icon "button" at bounding box center [667, 223] width 6 height 4
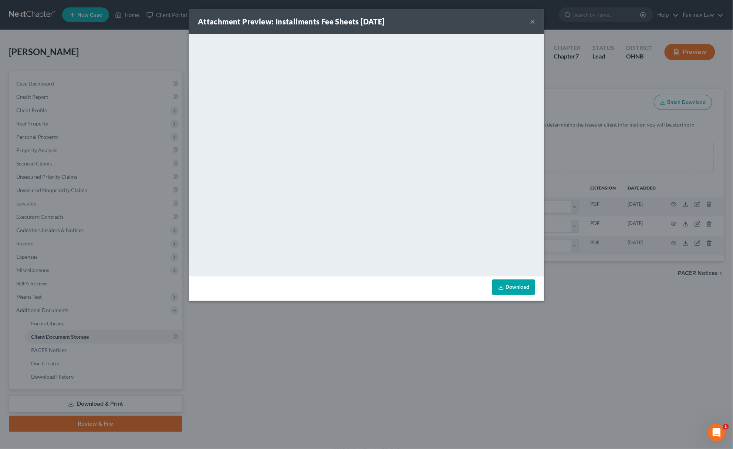
click at [499, 314] on div "Attachment Preview: Installments Fee Sheets [DATE] × <object ng-attr-data='[URL…" at bounding box center [366, 224] width 733 height 449
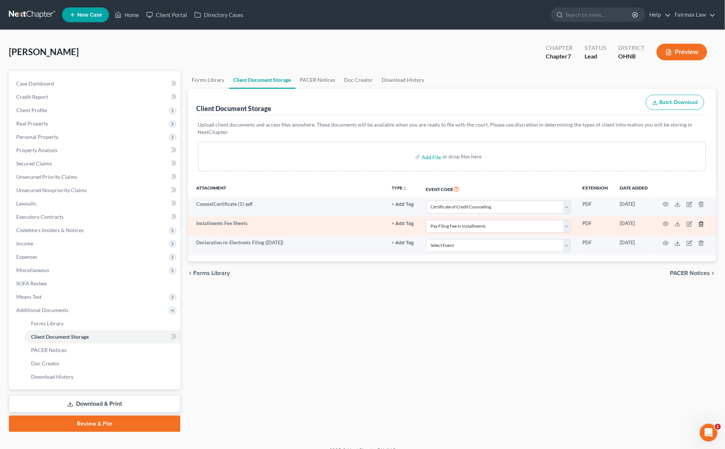
click at [703, 223] on icon "button" at bounding box center [701, 223] width 3 height 5
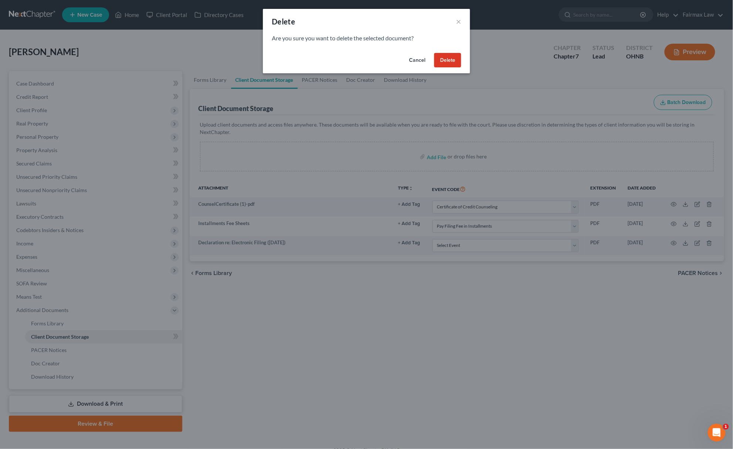
click at [452, 63] on button "Delete" at bounding box center [447, 60] width 27 height 15
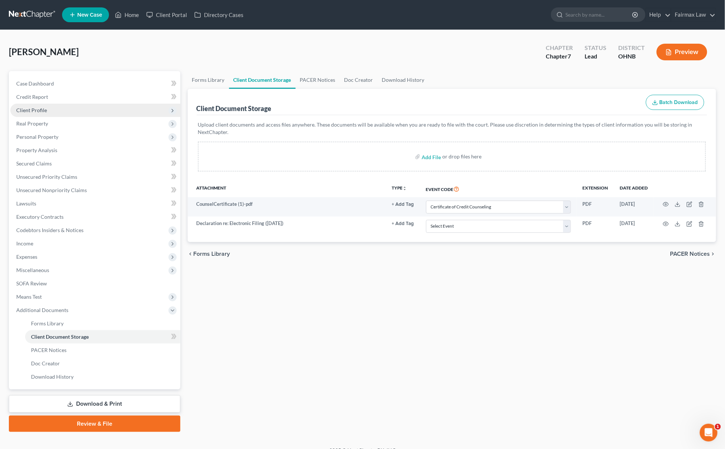
click at [44, 111] on span "Client Profile" at bounding box center [31, 110] width 31 height 6
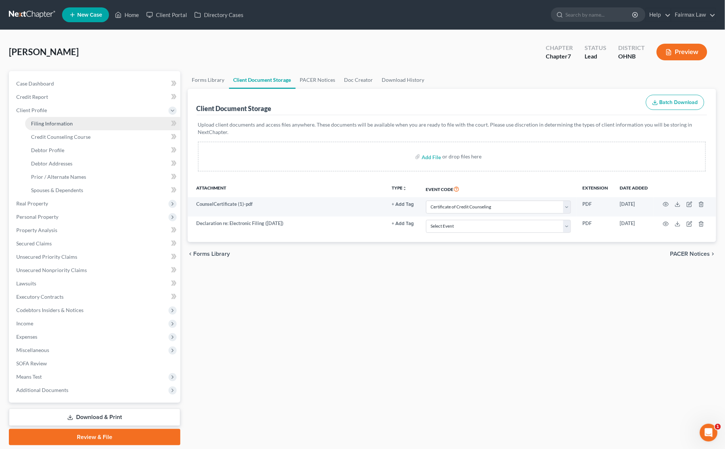
click at [56, 120] on span "Filing Information" at bounding box center [52, 123] width 42 height 6
select select "1"
select select "0"
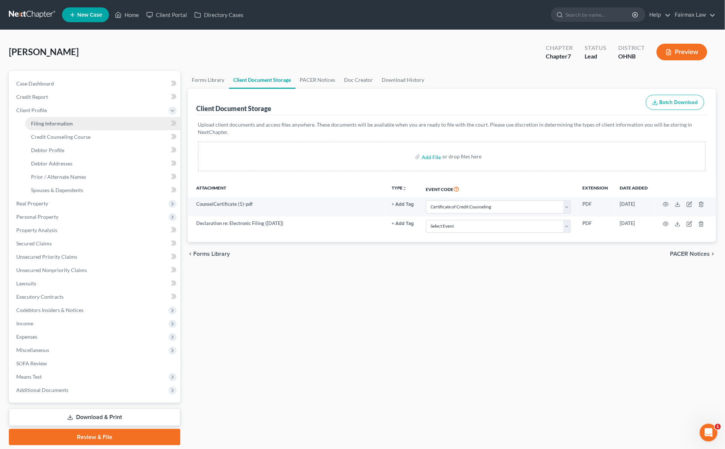
select select "36"
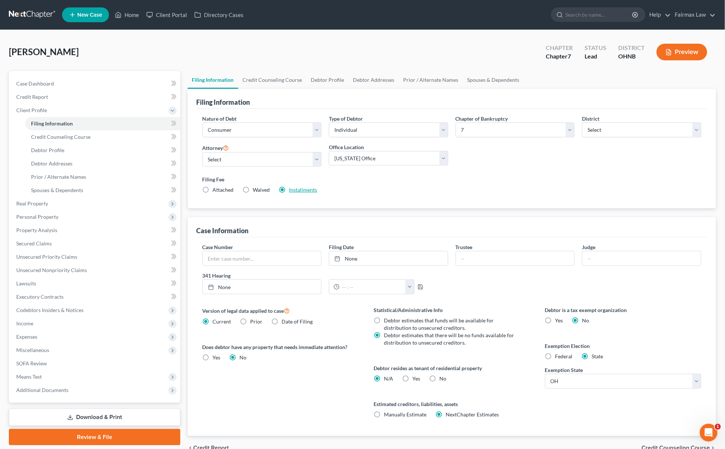
click at [302, 192] on link "Installments" at bounding box center [304, 189] width 28 height 6
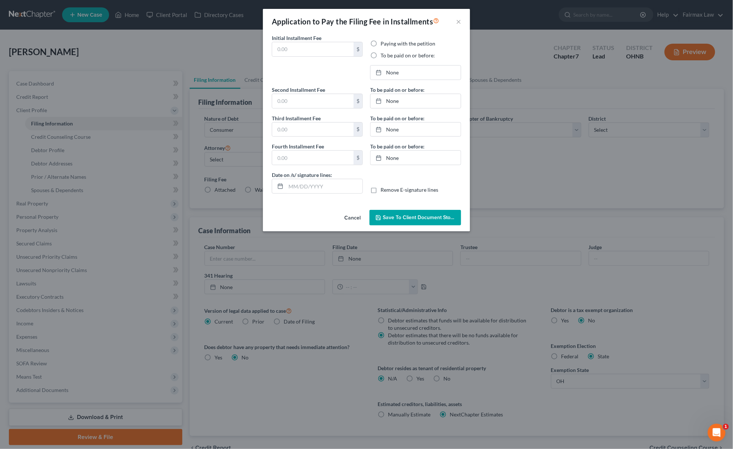
type input "84.50"
radio input "true"
type input "84.50"
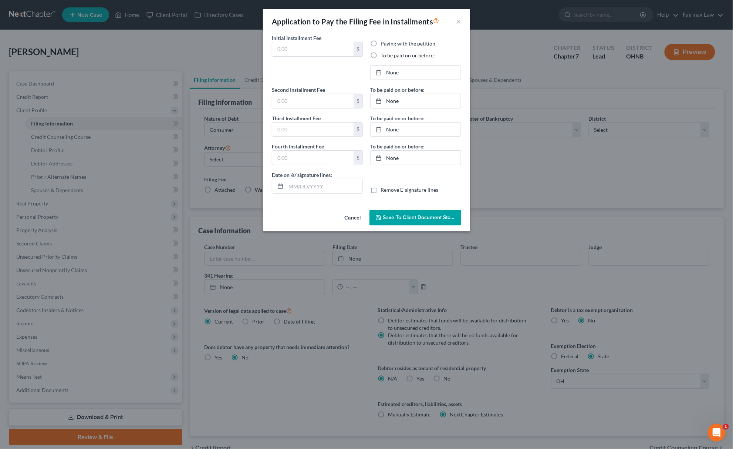
type input "[DATE]"
click at [409, 74] on link "[DATE]" at bounding box center [416, 72] width 90 height 14
click at [405, 98] on link "[DATE]" at bounding box center [416, 101] width 90 height 14
drag, startPoint x: 393, startPoint y: 199, endPoint x: 395, endPoint y: 190, distance: 9.0
click at [396, 126] on link "[DATE]" at bounding box center [416, 129] width 90 height 14
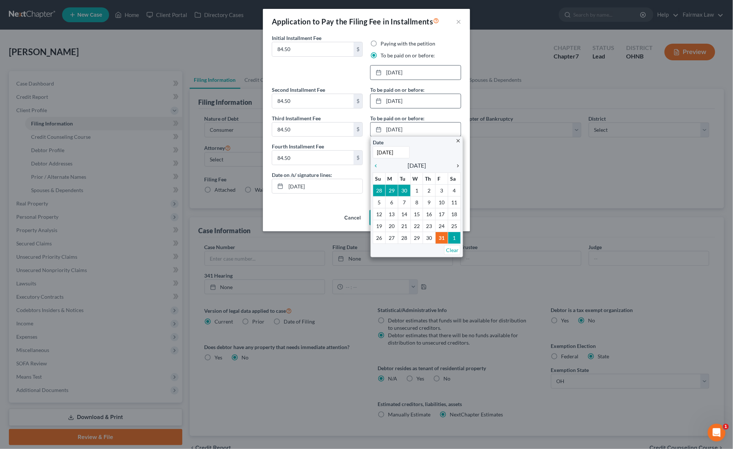
click at [456, 162] on link "chevron_right" at bounding box center [456, 165] width 10 height 9
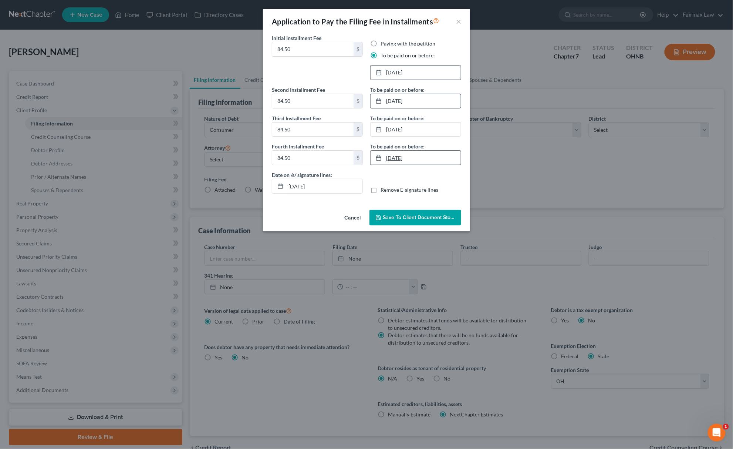
click at [405, 162] on link "[DATE]" at bounding box center [416, 157] width 90 height 14
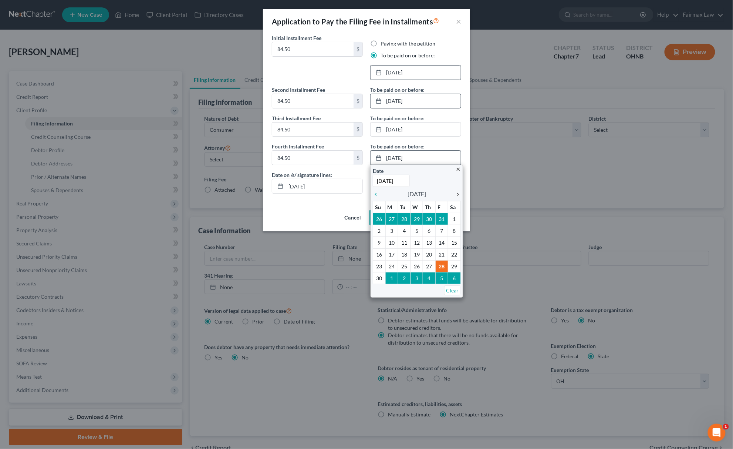
click at [459, 195] on icon "chevron_right" at bounding box center [456, 194] width 10 height 6
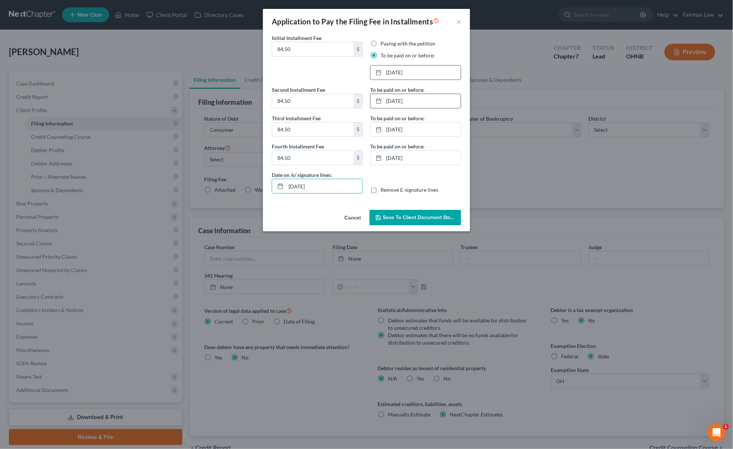
drag, startPoint x: 332, startPoint y: 187, endPoint x: 251, endPoint y: 195, distance: 81.0
click at [251, 195] on div "Application to Pay the Filing Fee in Installments × Initial Installment Fee 84.…" at bounding box center [366, 224] width 733 height 449
click at [422, 223] on button "Save to Client Document Storage" at bounding box center [415, 218] width 92 height 16
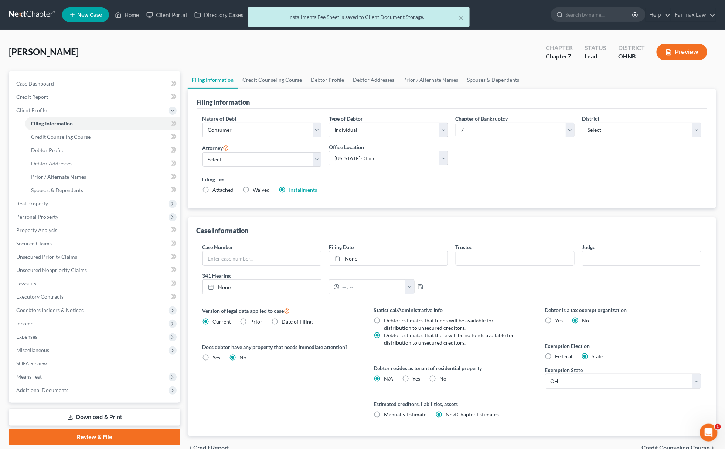
click at [89, 401] on div "Case Dashboard Payments Invoices Payments Payments Credit Report Client Profile…" at bounding box center [95, 236] width 172 height 331
click at [94, 391] on span "Additional Documents" at bounding box center [95, 389] width 170 height 13
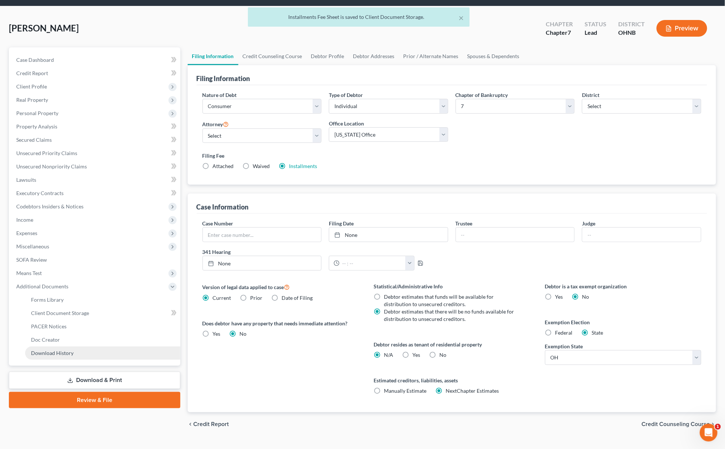
scroll to position [39, 0]
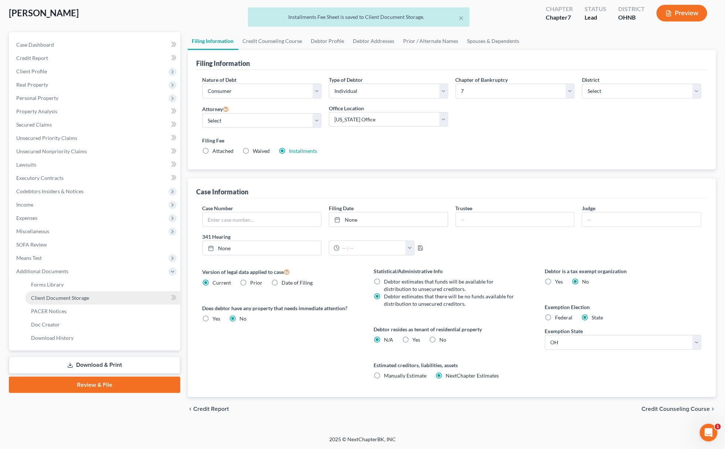
click at [106, 296] on link "Client Document Storage" at bounding box center [102, 297] width 155 height 13
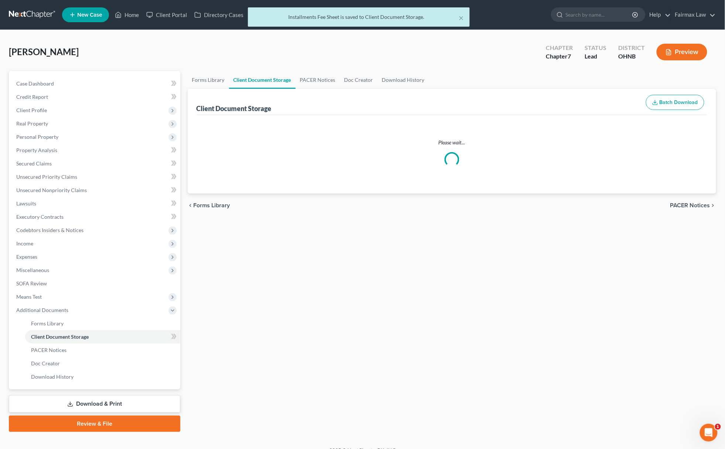
select select "5"
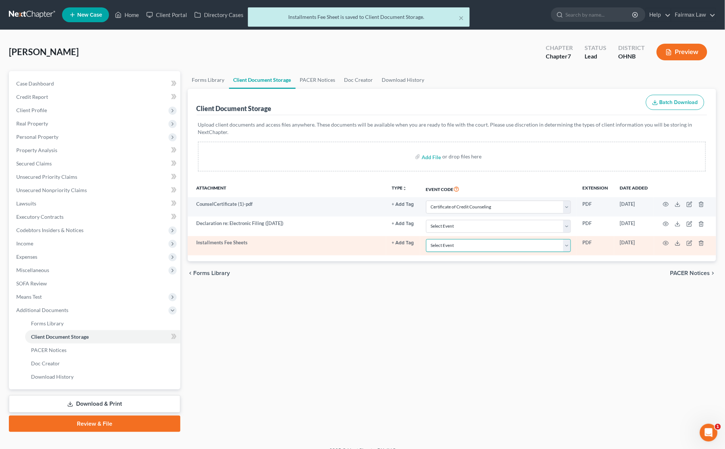
click at [490, 243] on select "Select Event 20 Largest Unsecured Creditors Amended List of Creditors (Fee) Ame…" at bounding box center [498, 245] width 145 height 13
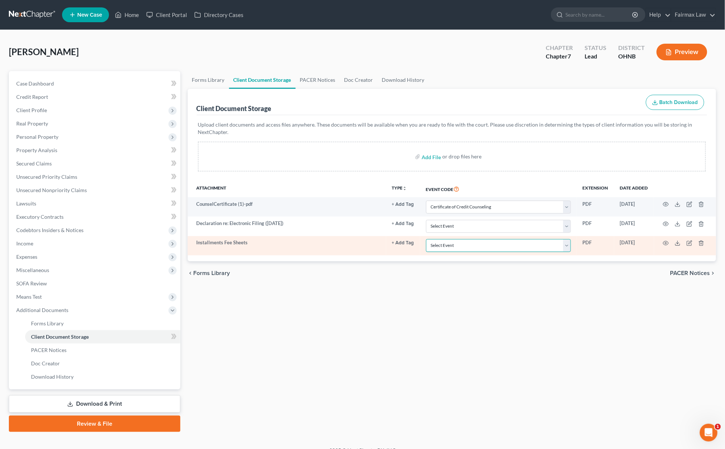
click at [490, 243] on select "Select Event 20 Largest Unsecured Creditors Amended List of Creditors (Fee) Ame…" at bounding box center [498, 245] width 145 height 13
select select "24"
click at [426, 239] on select "Select Event 20 Largest Unsecured Creditors Amended List of Creditors (Fee) Ame…" at bounding box center [498, 245] width 145 height 13
click at [664, 241] on icon "button" at bounding box center [666, 243] width 6 height 6
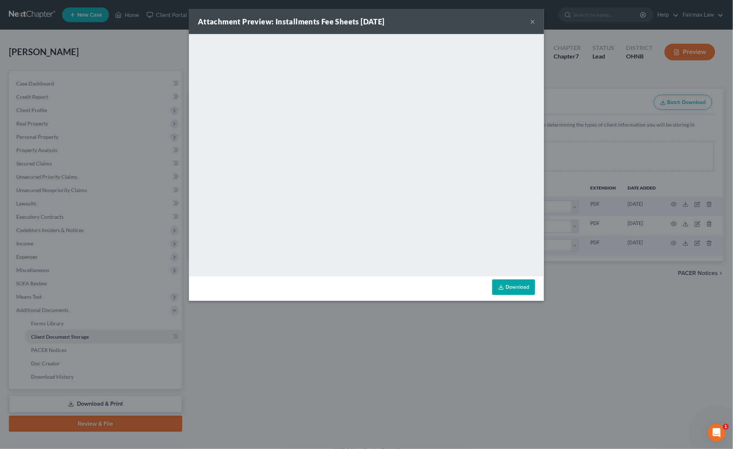
click at [306, 357] on div "Attachment Preview: Installments Fee Sheets [DATE] × <object ng-attr-data='[URL…" at bounding box center [366, 224] width 733 height 449
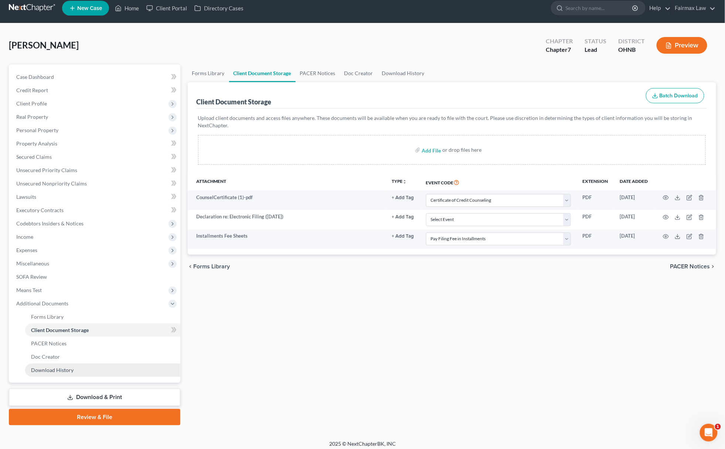
scroll to position [11, 0]
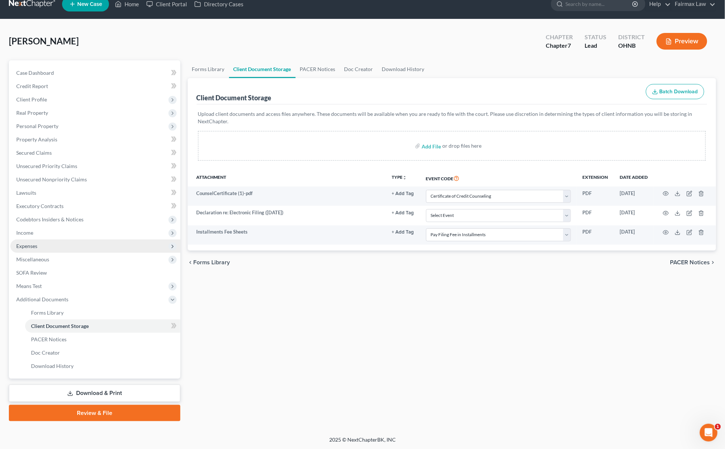
click at [55, 250] on span "Expenses" at bounding box center [95, 245] width 170 height 13
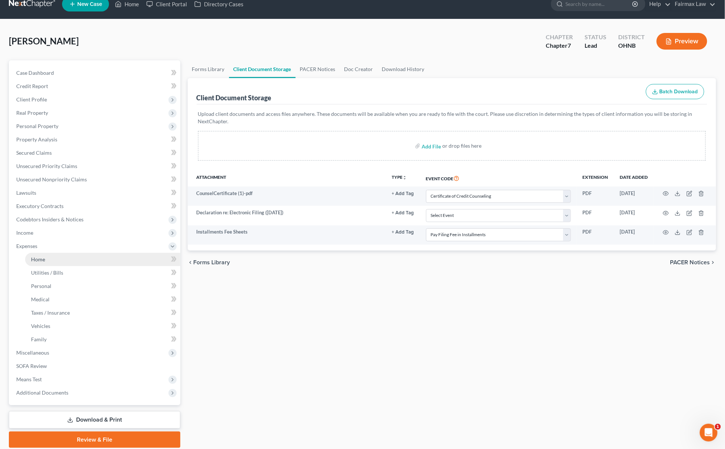
click at [50, 262] on link "Home" at bounding box center [102, 259] width 155 height 13
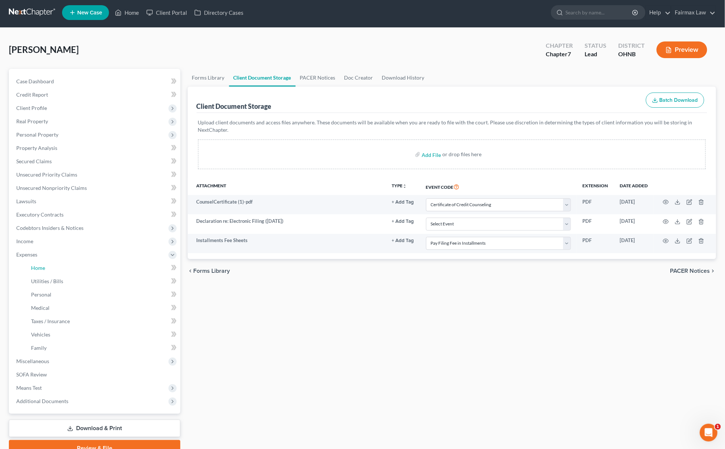
scroll to position [0, 0]
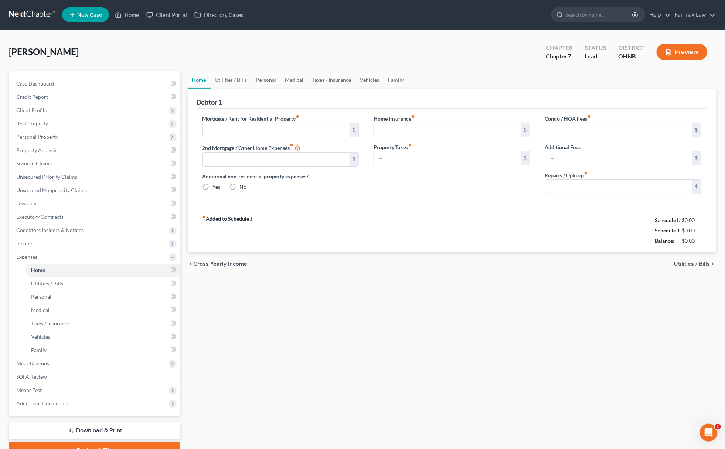
type input "0.00"
radio input "true"
type input "165.00"
type input "70.00"
type input "0.00"
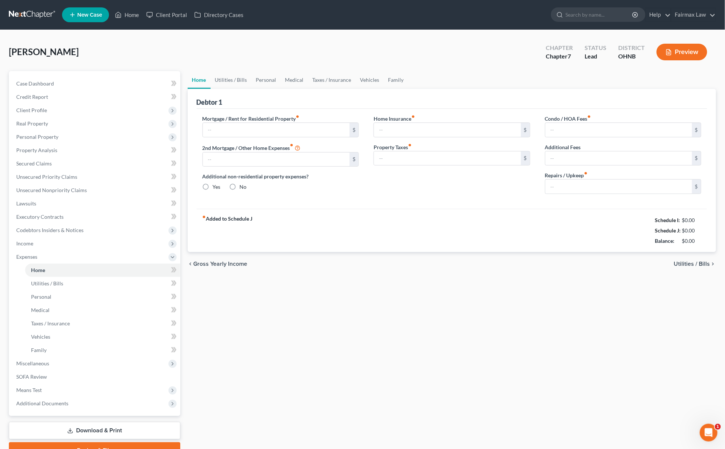
type input "100.00"
drag, startPoint x: 644, startPoint y: 220, endPoint x: 694, endPoint y: 241, distance: 54.9
click at [694, 241] on div "Schedule I: $5,112.25 Schedule J: $5,046.00 Balance: $66.25" at bounding box center [674, 230] width 56 height 31
copy div "Schedule I: $5,112.25 Schedule J: $5,046.00 Balance: $66.25"
click at [532, 212] on div "fiber_manual_record Added to Schedule J Schedule I: $5,112.25 Schedule J: $5,04…" at bounding box center [452, 230] width 511 height 43
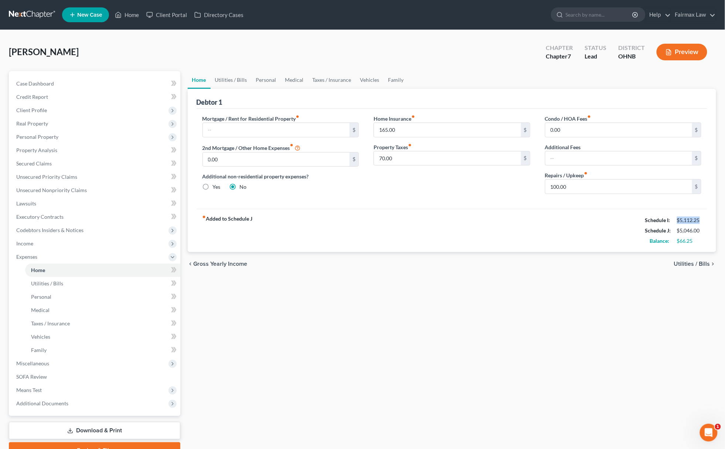
drag, startPoint x: 676, startPoint y: 219, endPoint x: 704, endPoint y: 216, distance: 28.7
click at [704, 216] on div "Schedule I: $5,112.25" at bounding box center [674, 220] width 64 height 10
copy div "$5,112.25"
drag, startPoint x: 679, startPoint y: 228, endPoint x: 700, endPoint y: 230, distance: 21.1
click at [700, 230] on div "$5,046.00" at bounding box center [689, 230] width 24 height 7
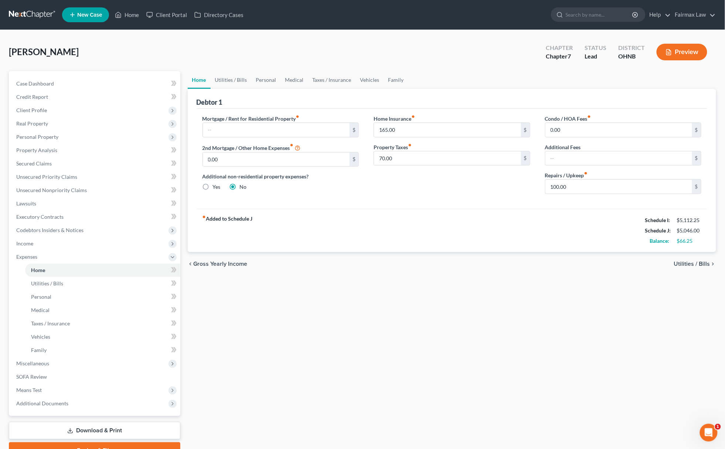
click at [662, 222] on strong "Schedule I:" at bounding box center [658, 220] width 25 height 6
drag, startPoint x: 677, startPoint y: 228, endPoint x: 703, endPoint y: 231, distance: 25.4
click at [703, 231] on div "$5,046.00" at bounding box center [690, 230] width 32 height 7
copy div "$5,046.00"
drag, startPoint x: 677, startPoint y: 240, endPoint x: 708, endPoint y: 240, distance: 31.1
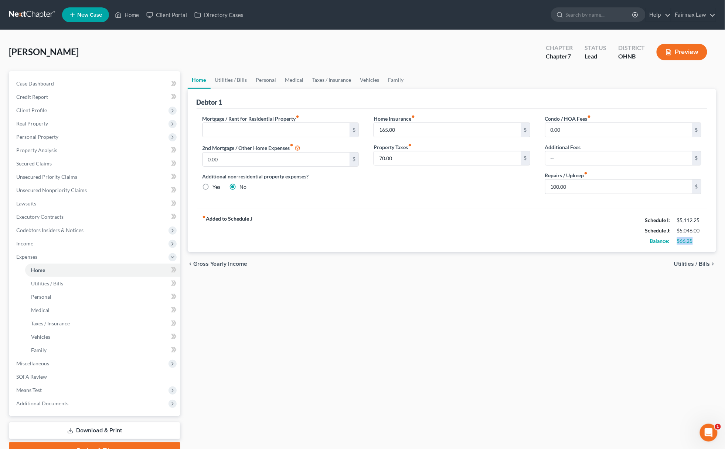
click at [708, 240] on div "Debtor 1 Mortgage / Rent for Residential Property fiber_manual_record $ 2nd Mor…" at bounding box center [452, 170] width 529 height 163
copy div "$66.25"
